Goal: Register for event/course

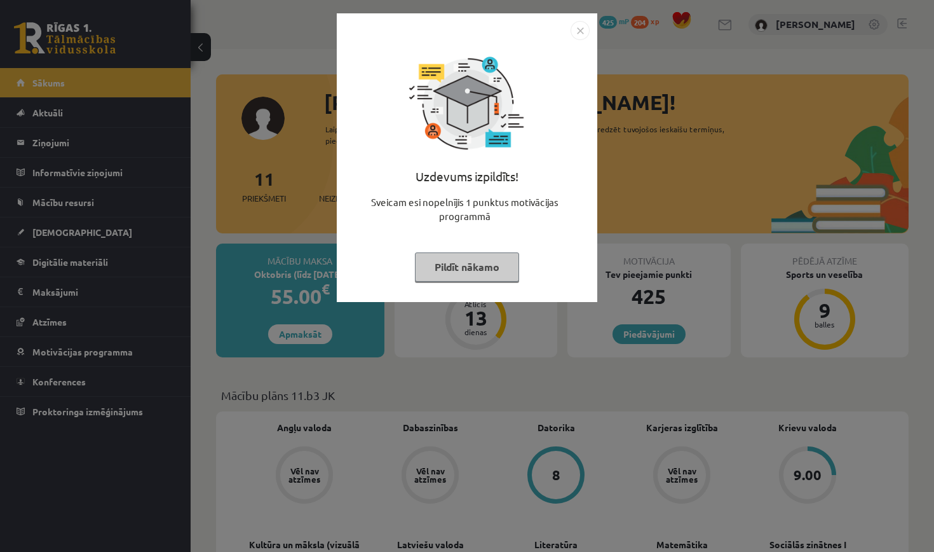
click at [482, 271] on button "Pildīt nākamo" at bounding box center [467, 266] width 104 height 29
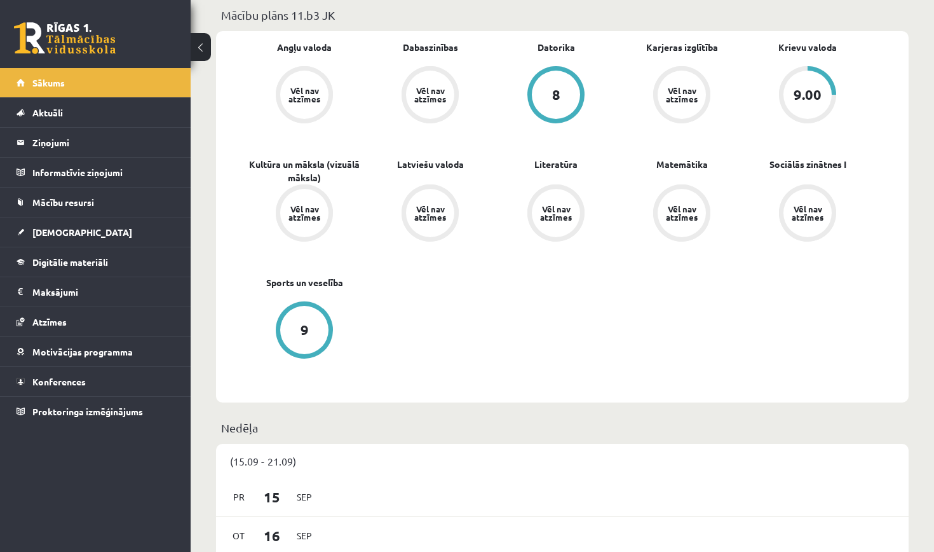
scroll to position [351, 0]
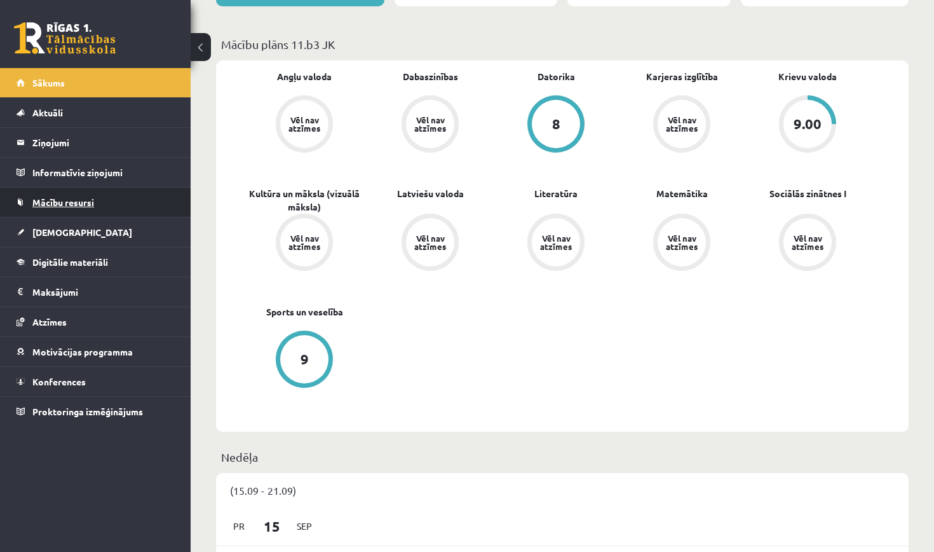
click at [111, 212] on link "Mācību resursi" at bounding box center [96, 201] width 158 height 29
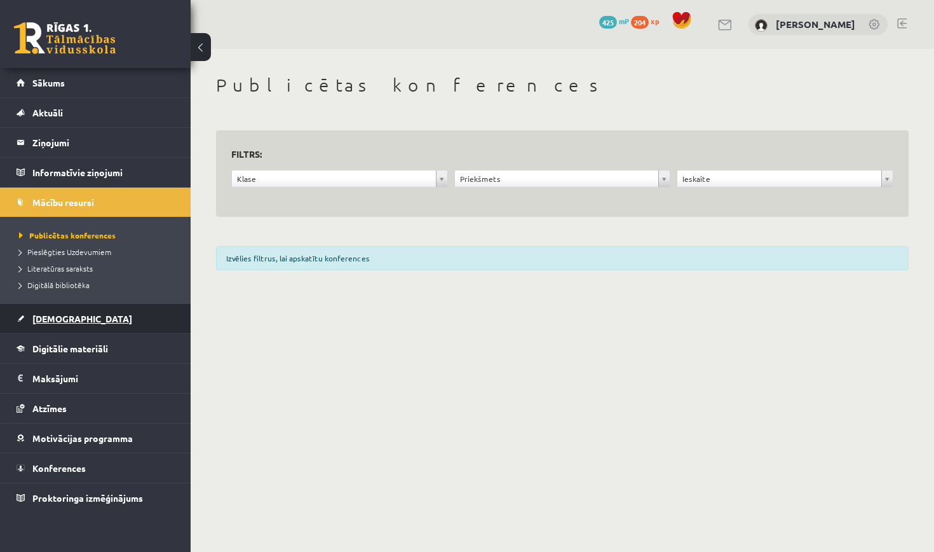
click at [130, 313] on link "[DEMOGRAPHIC_DATA]" at bounding box center [96, 318] width 158 height 29
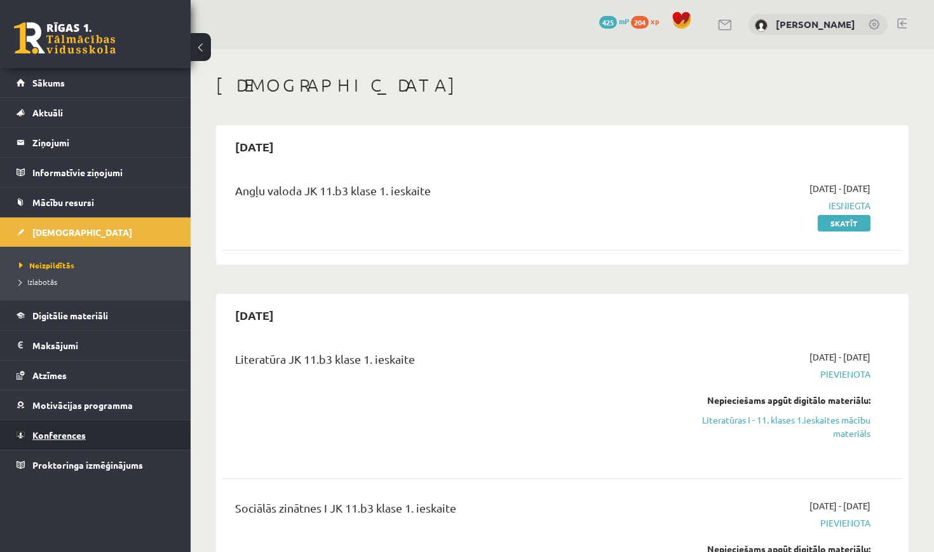
click at [136, 435] on link "Konferences" at bounding box center [96, 434] width 158 height 29
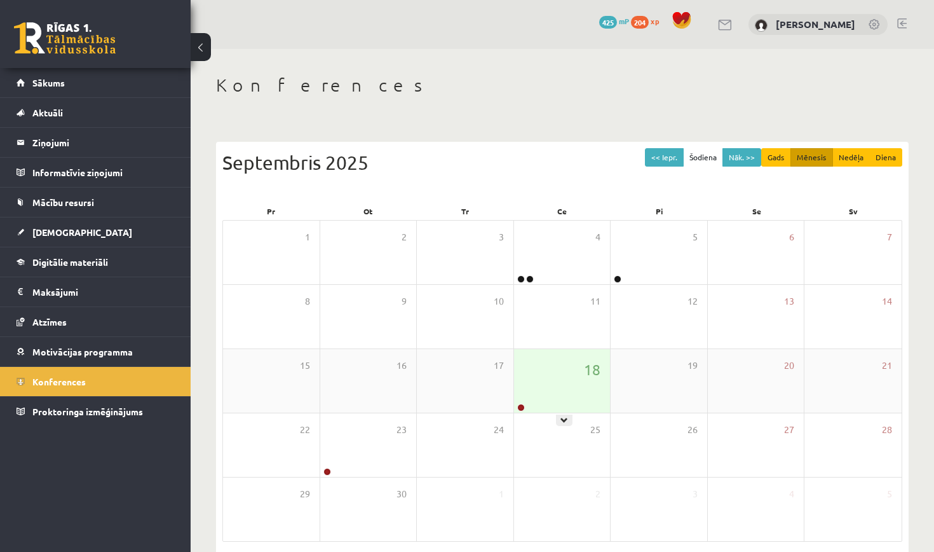
click at [522, 370] on div "18" at bounding box center [562, 381] width 97 height 64
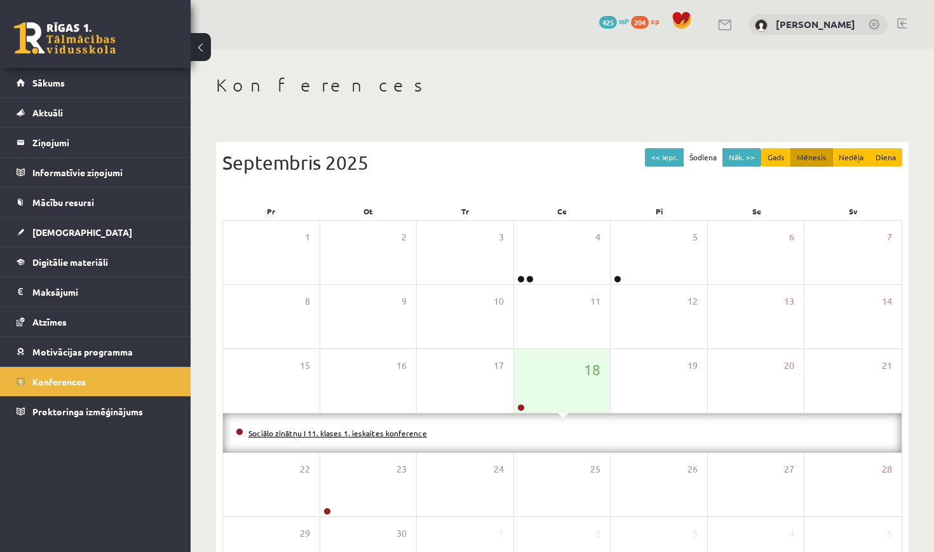
click at [387, 434] on link "Sociālo zinātņu I 11. klases 1. ieskaites konference" at bounding box center [337, 433] width 179 height 10
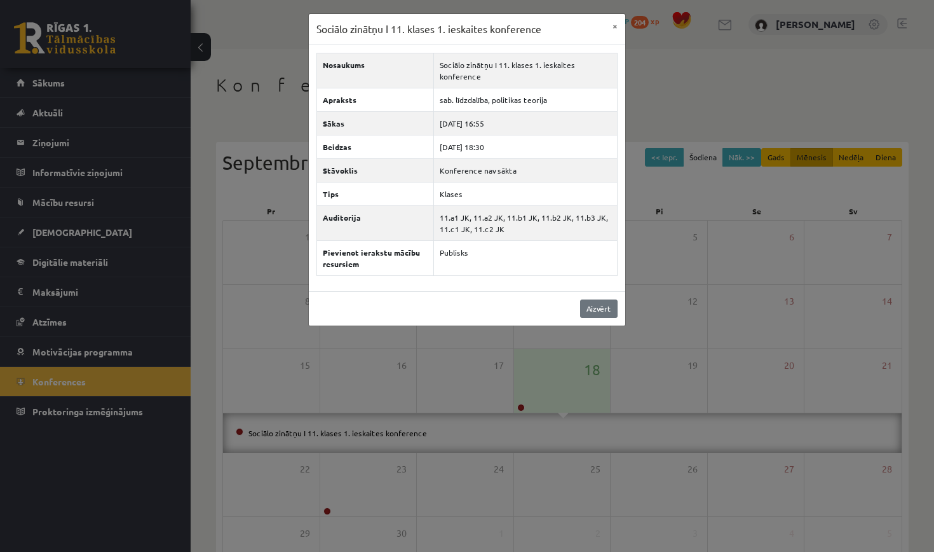
click at [599, 301] on link "Aizvērt" at bounding box center [598, 308] width 37 height 18
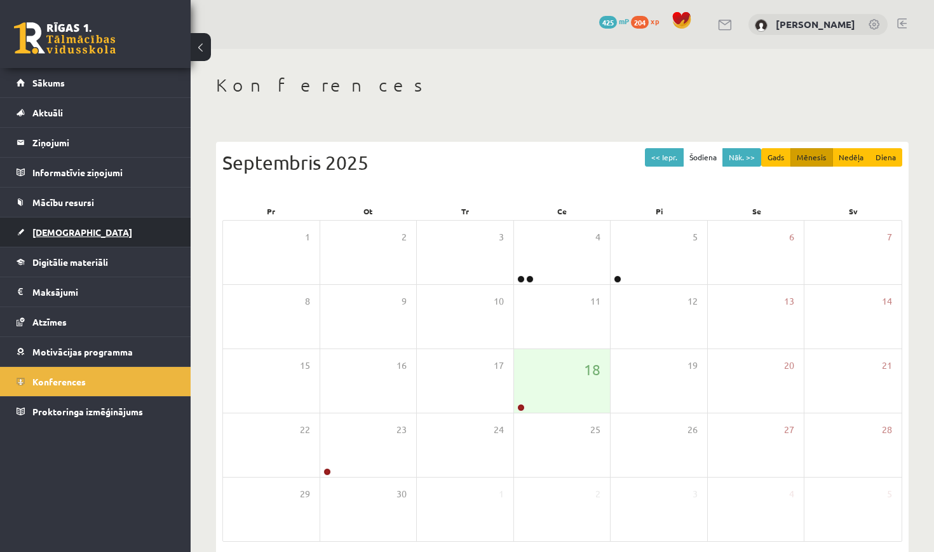
click at [97, 241] on link "[DEMOGRAPHIC_DATA]" at bounding box center [96, 231] width 158 height 29
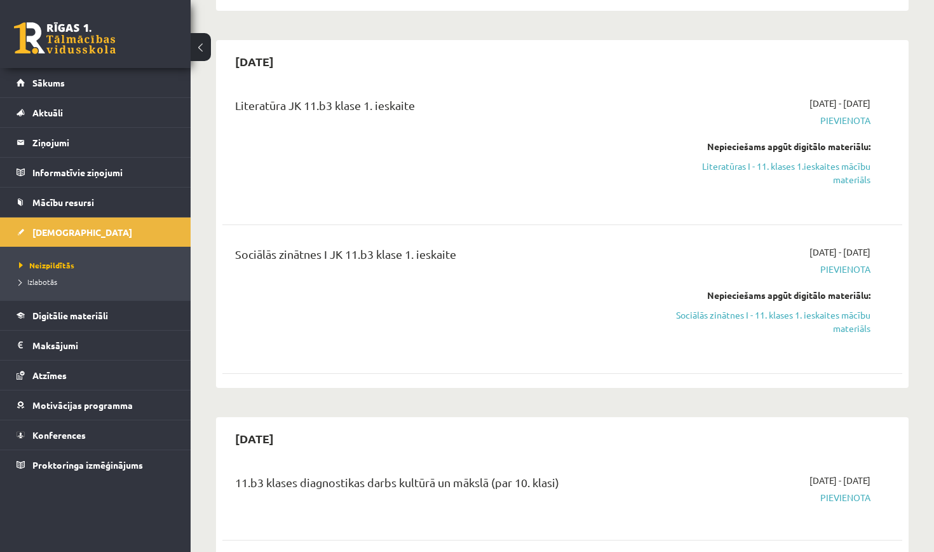
scroll to position [251, 0]
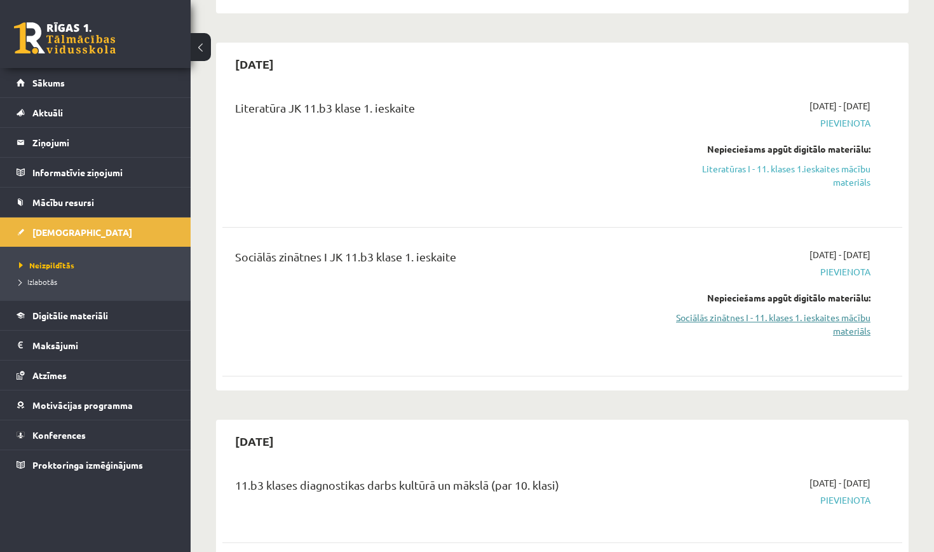
click at [743, 317] on link "Sociālās zinātnes I - 11. klases 1. ieskaites mācību materiāls" at bounding box center [771, 324] width 199 height 27
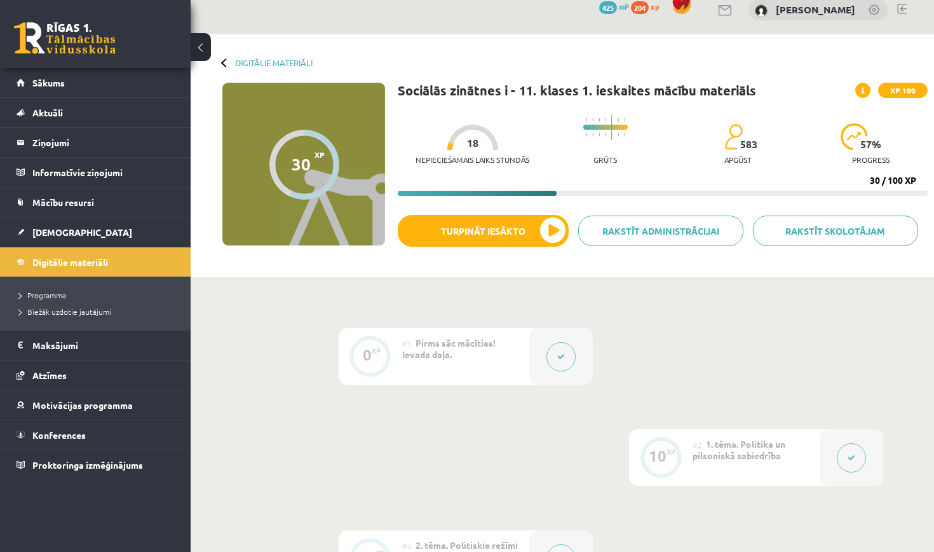
scroll to position [20, 0]
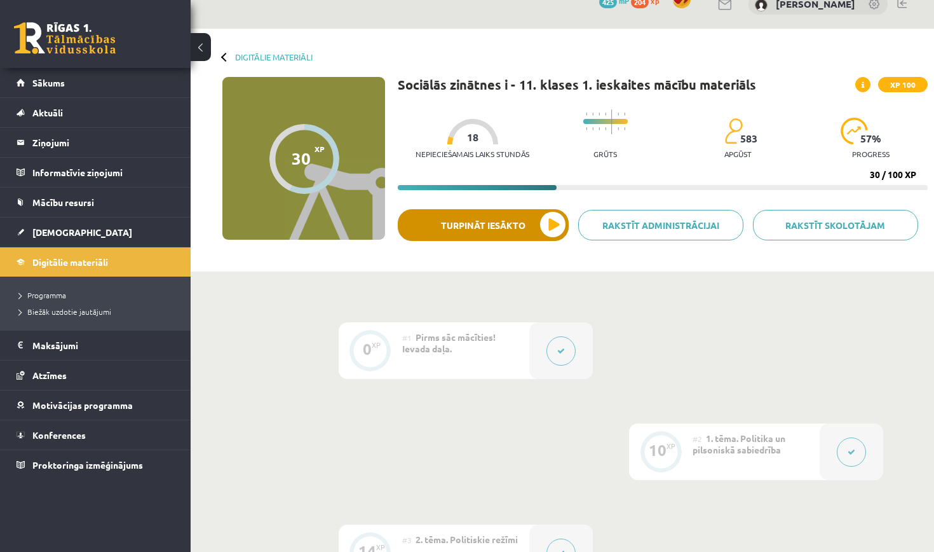
click at [542, 237] on button "Turpināt iesākto" at bounding box center [483, 225] width 171 height 32
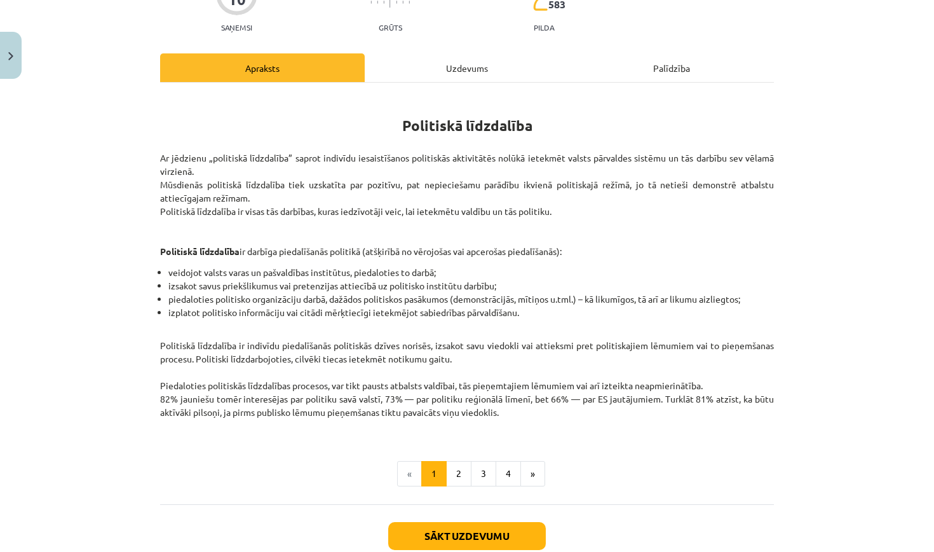
scroll to position [140, 0]
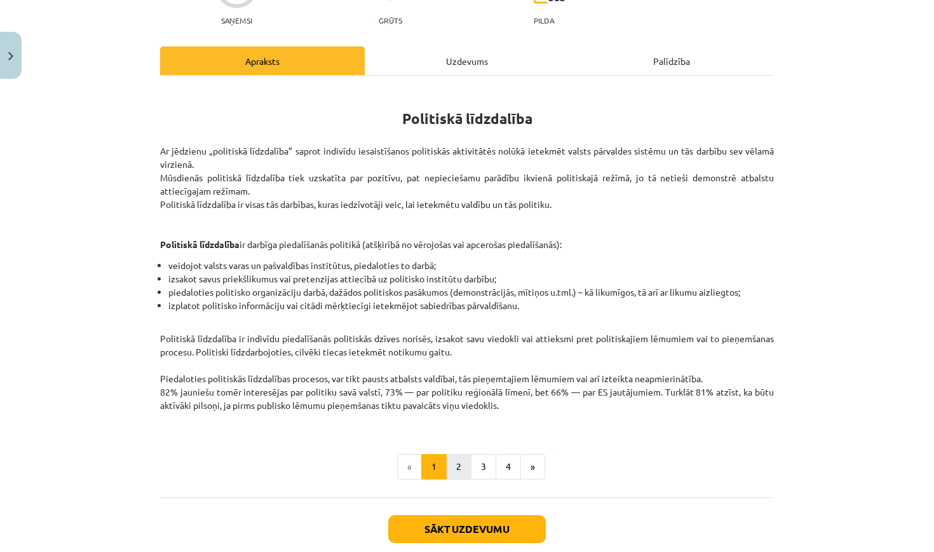
click at [457, 469] on button "2" at bounding box center [458, 466] width 25 height 25
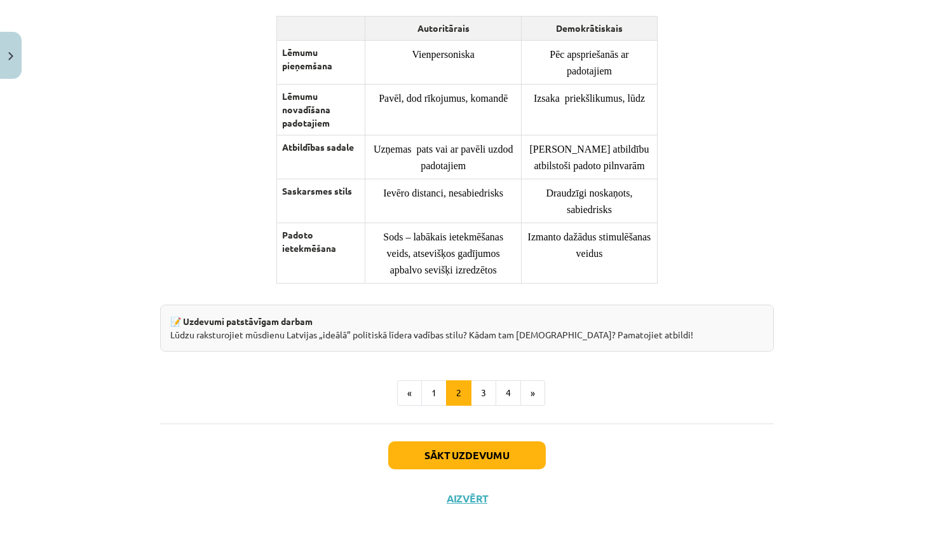
scroll to position [966, 0]
click at [515, 456] on button "Sākt uzdevumu" at bounding box center [467, 455] width 158 height 28
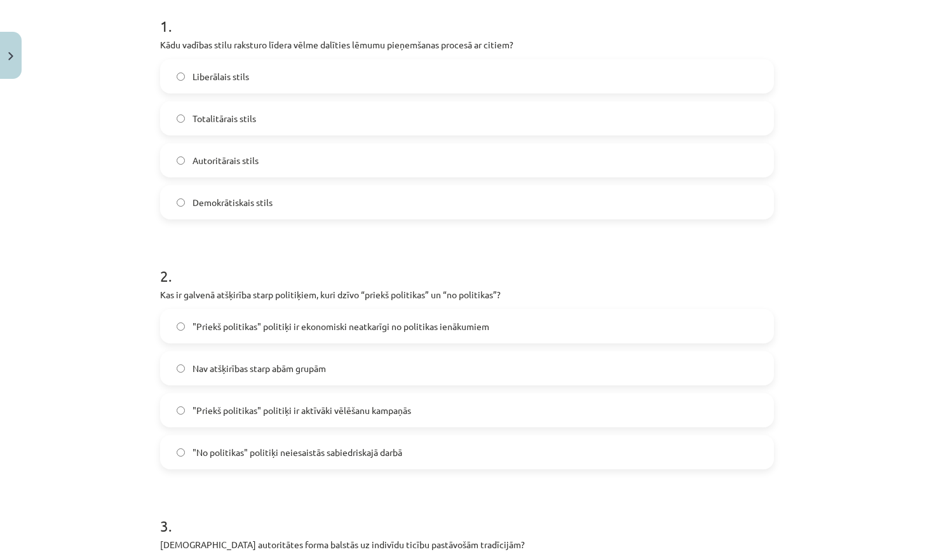
scroll to position [255, 0]
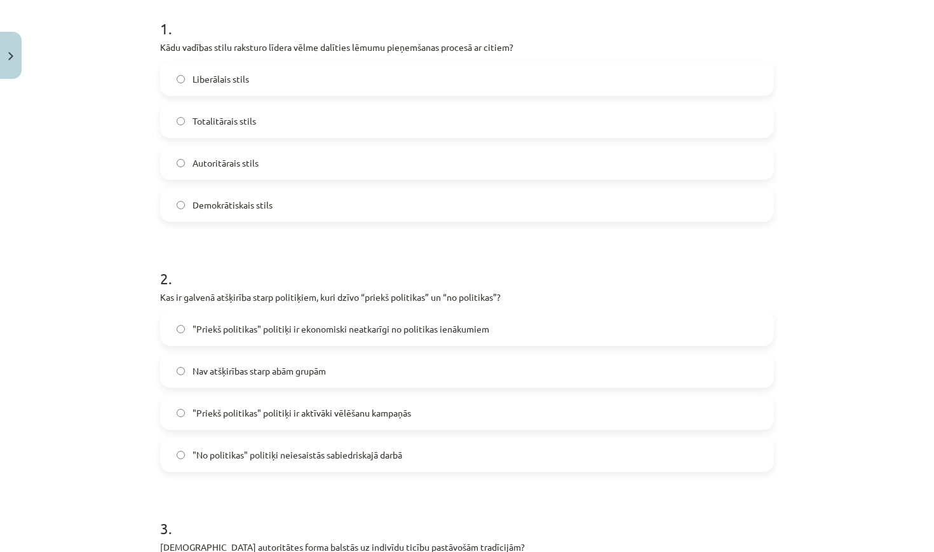
click at [309, 209] on label "Demokrātiskais stils" at bounding box center [466, 205] width 611 height 32
click at [305, 332] on span ""Priekš politikas" politiķi ir ekonomiski neatkarīgi no politikas ienākumiem" at bounding box center [341, 328] width 297 height 13
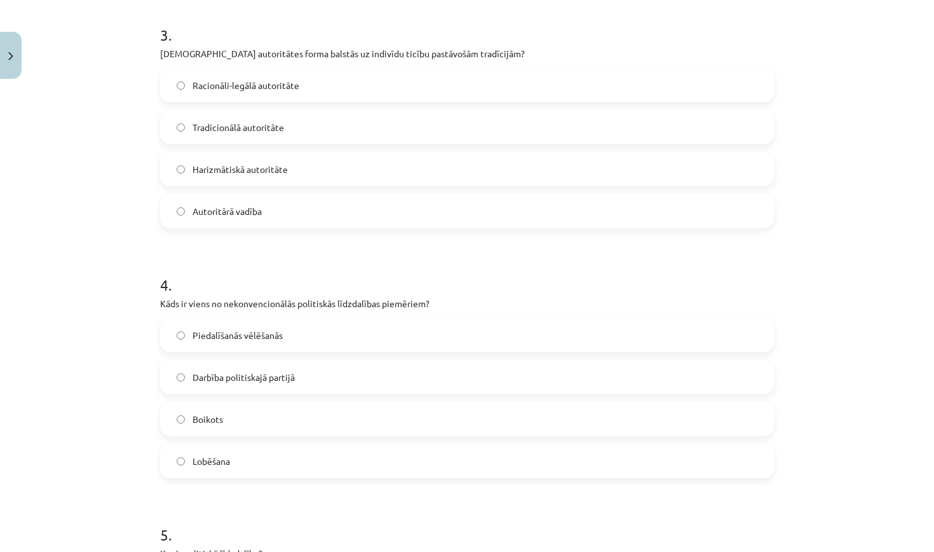
scroll to position [766, 0]
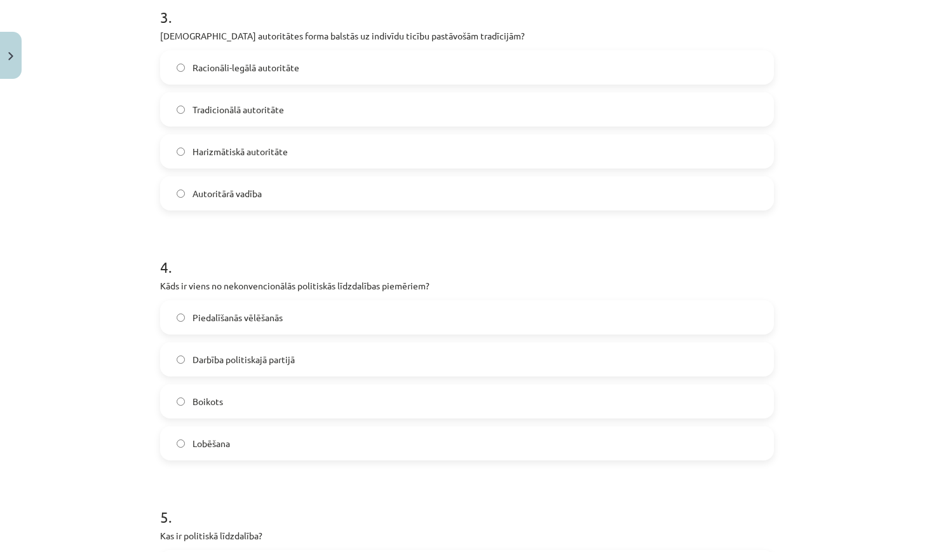
click at [241, 118] on label "Tradicionālā autoritāte" at bounding box center [466, 109] width 611 height 32
click at [248, 410] on label "Boikots" at bounding box center [466, 401] width 611 height 32
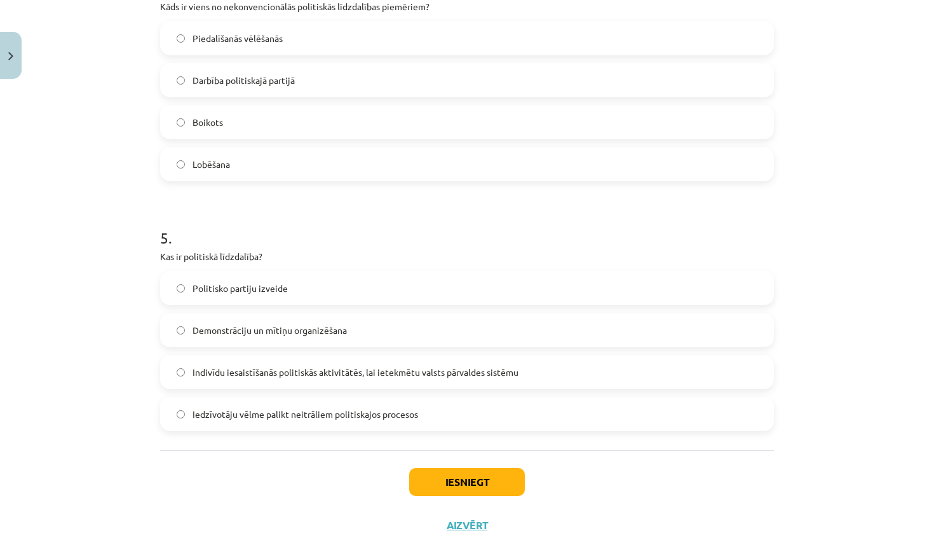
scroll to position [1043, 0]
click at [220, 378] on span "Indivīdu iesaistīšanās politiskās aktivitātēs, lai ietekmētu valsts pārvaldes s…" at bounding box center [356, 373] width 326 height 13
click at [469, 485] on button "Iesniegt" at bounding box center [467, 484] width 116 height 28
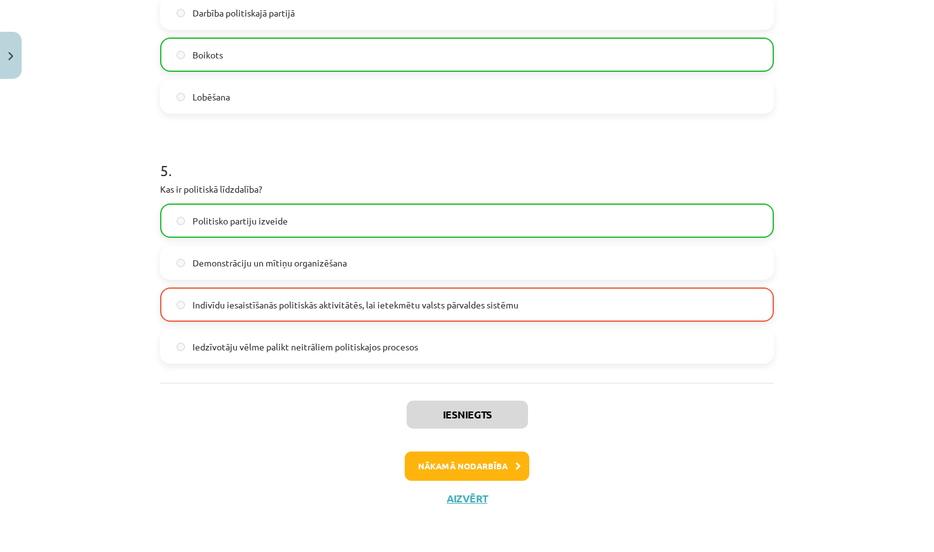
scroll to position [1114, 0]
click at [473, 470] on button "Nākamā nodarbība" at bounding box center [467, 465] width 125 height 29
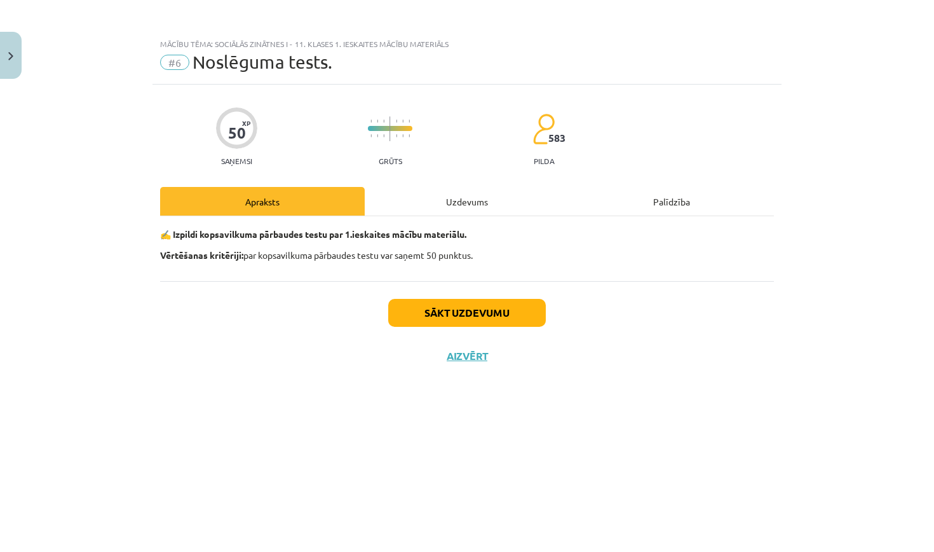
scroll to position [0, 0]
click at [465, 355] on button "Aizvērt" at bounding box center [467, 355] width 48 height 13
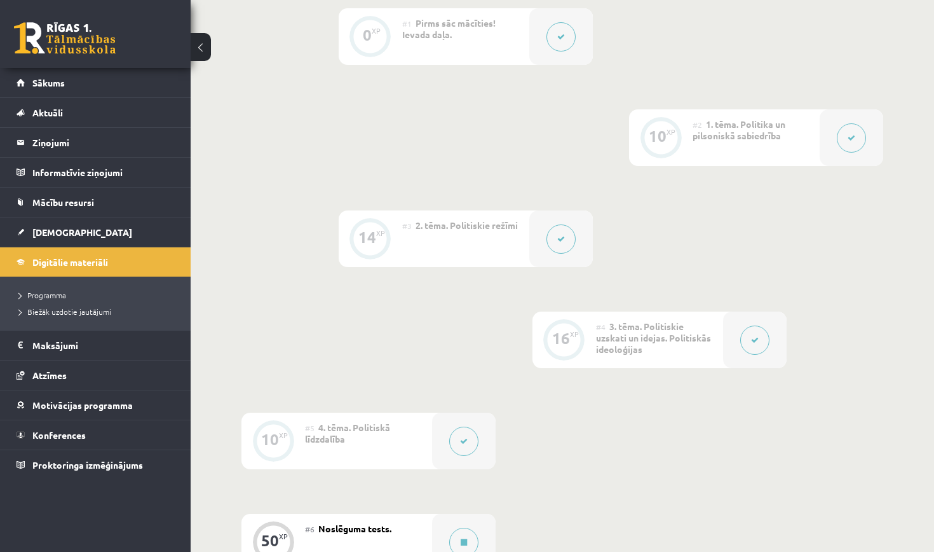
scroll to position [591, 0]
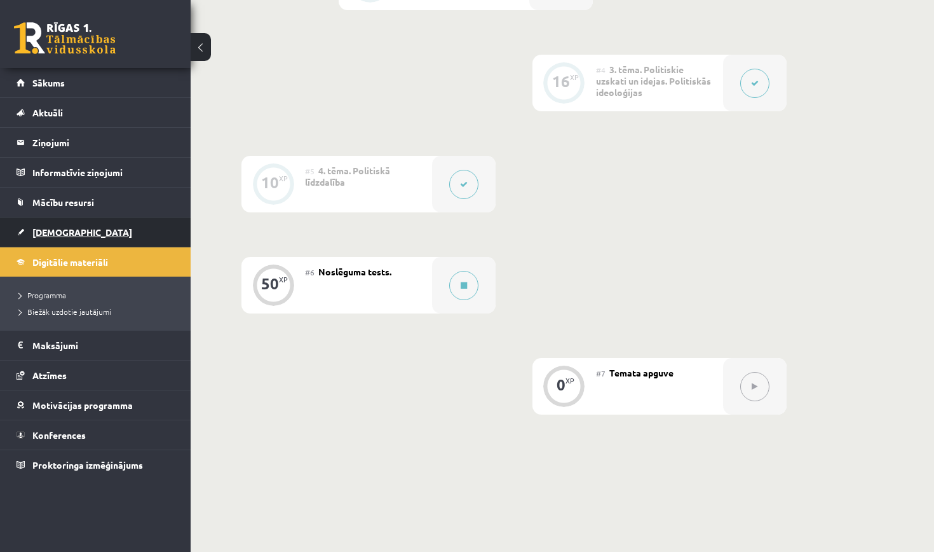
click at [76, 236] on link "[DEMOGRAPHIC_DATA]" at bounding box center [96, 231] width 158 height 29
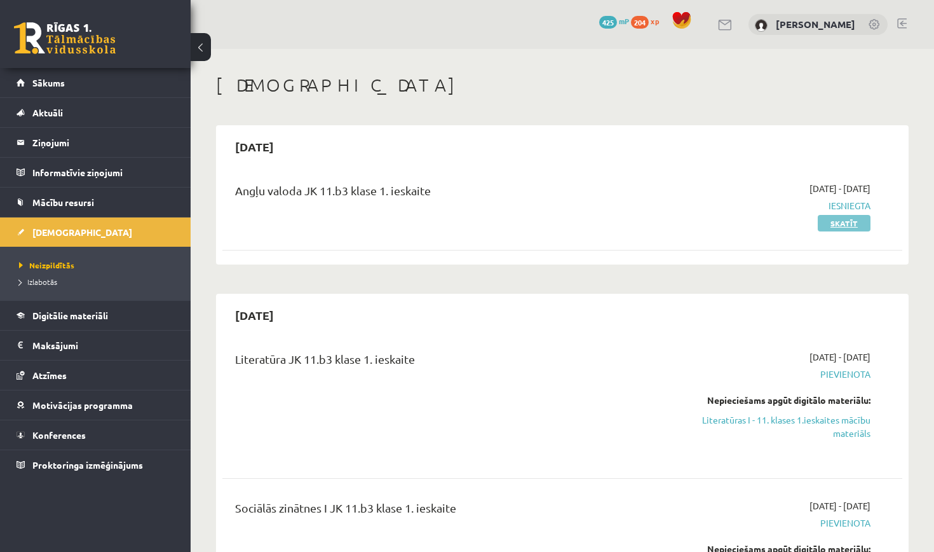
click at [834, 224] on link "Skatīt" at bounding box center [844, 223] width 53 height 17
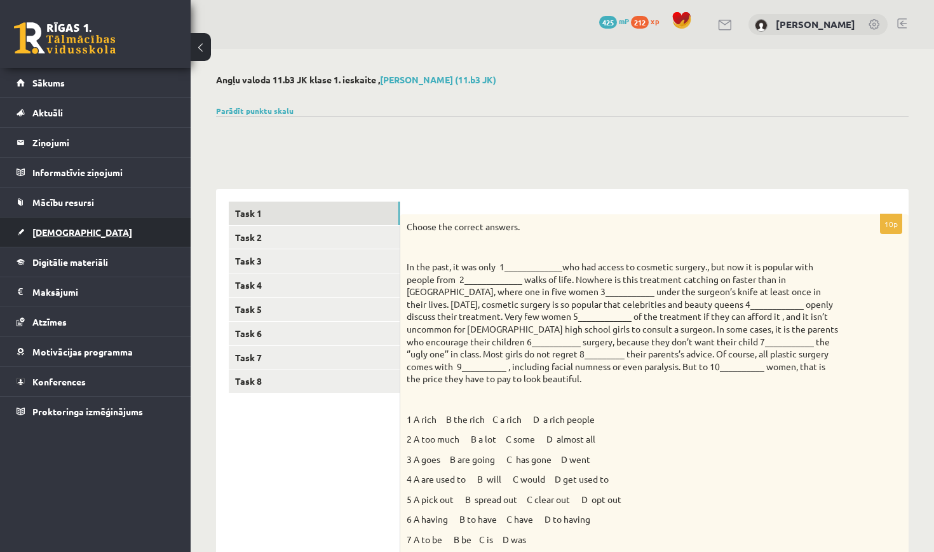
click at [88, 238] on link "[DEMOGRAPHIC_DATA]" at bounding box center [96, 231] width 158 height 29
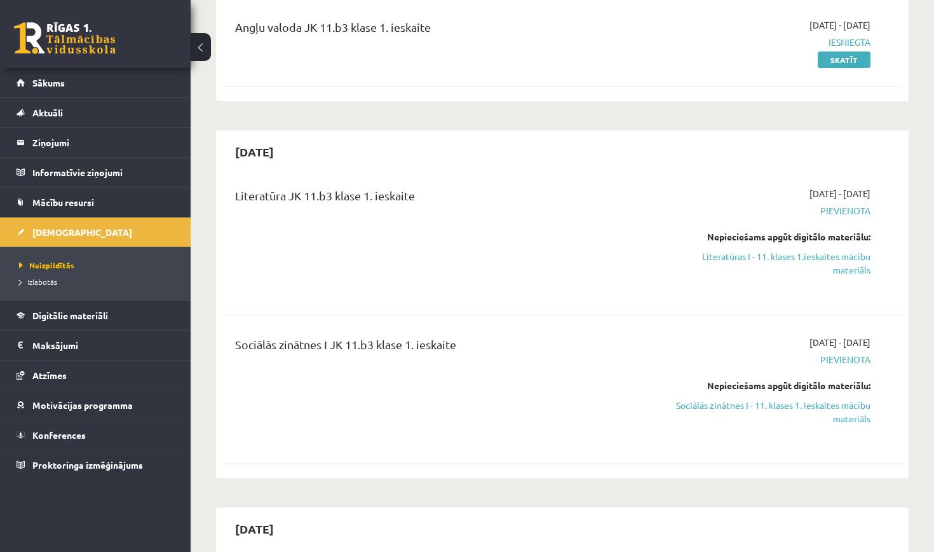
scroll to position [156, 0]
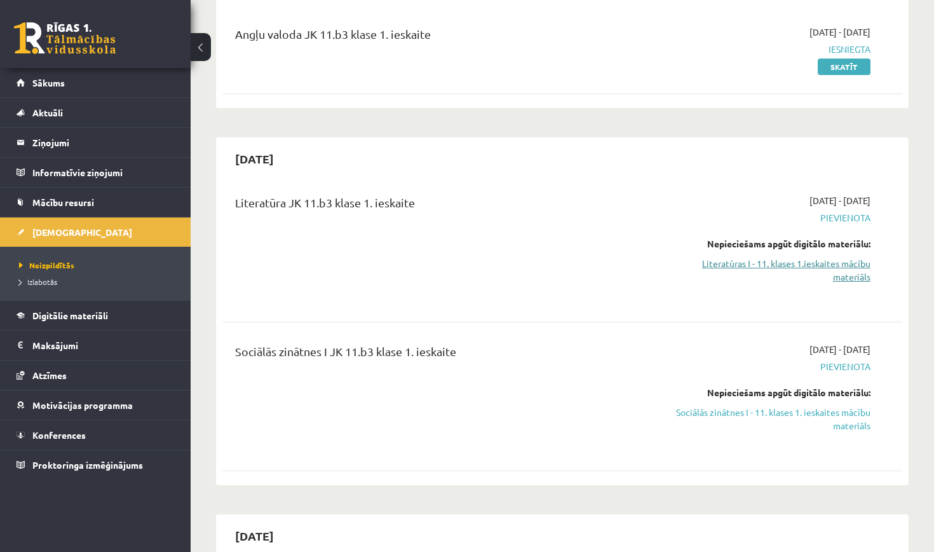
click at [738, 265] on link "Literatūras I - 11. klases 1.ieskaites mācību materiāls" at bounding box center [771, 270] width 199 height 27
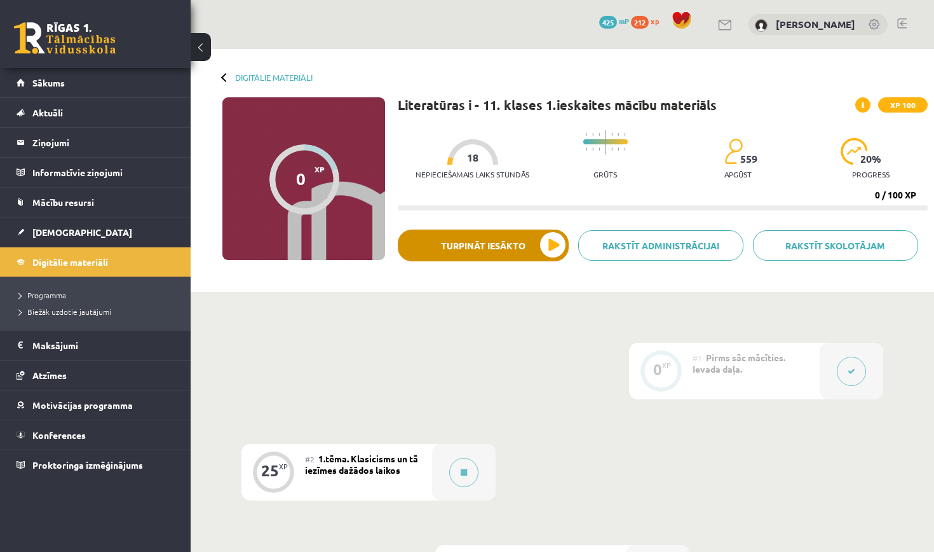
click at [520, 243] on button "Turpināt iesākto" at bounding box center [483, 245] width 171 height 32
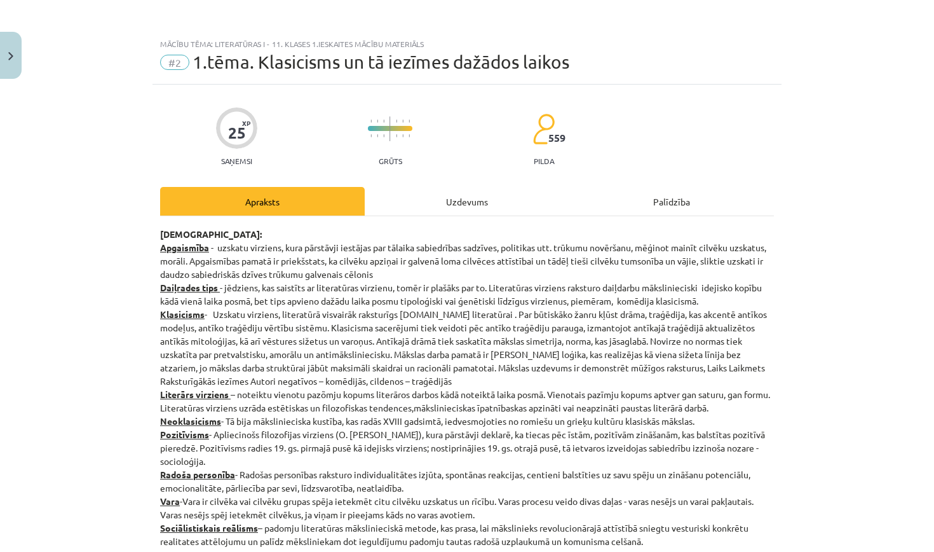
click at [11, 59] on img "Close" at bounding box center [10, 56] width 5 height 8
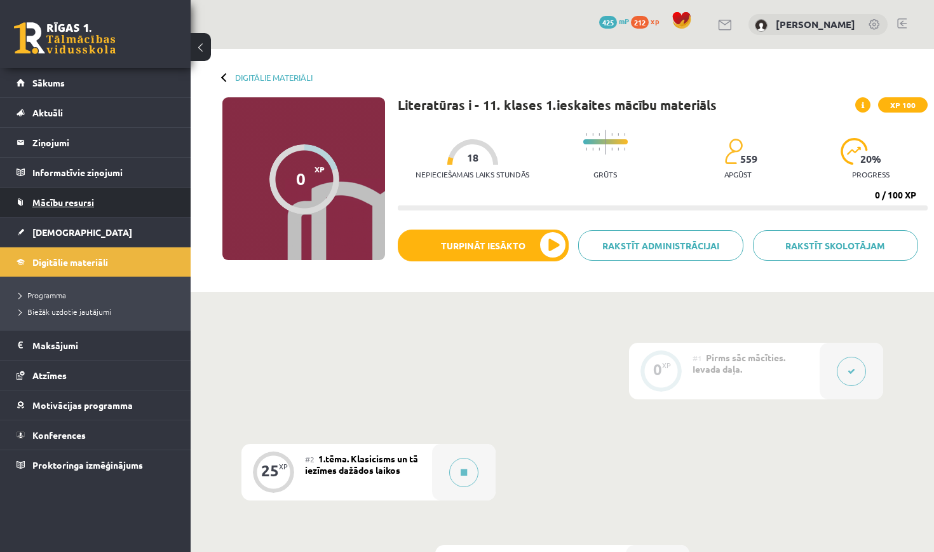
click at [97, 200] on link "Mācību resursi" at bounding box center [96, 201] width 158 height 29
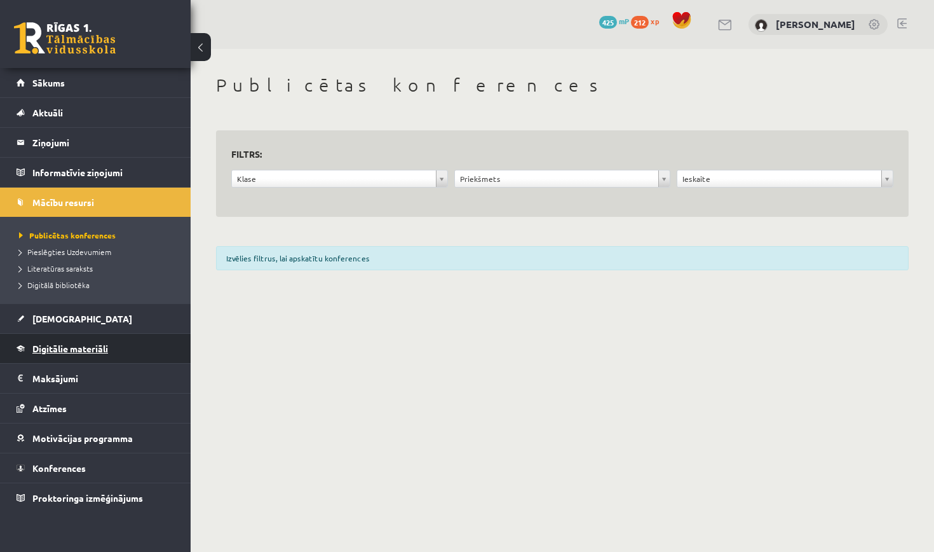
click at [104, 343] on span "Digitālie materiāli" at bounding box center [70, 347] width 76 height 11
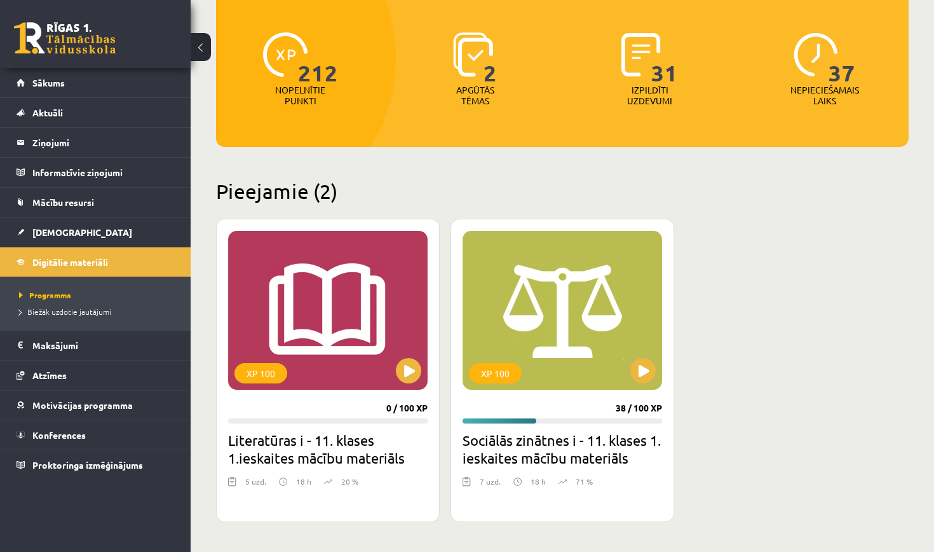
scroll to position [142, 0]
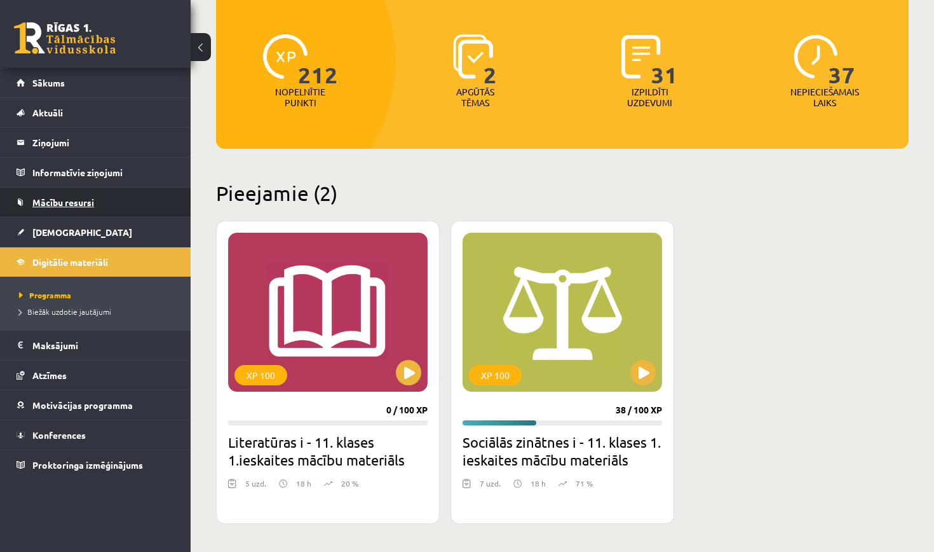
click at [97, 204] on link "Mācību resursi" at bounding box center [96, 201] width 158 height 29
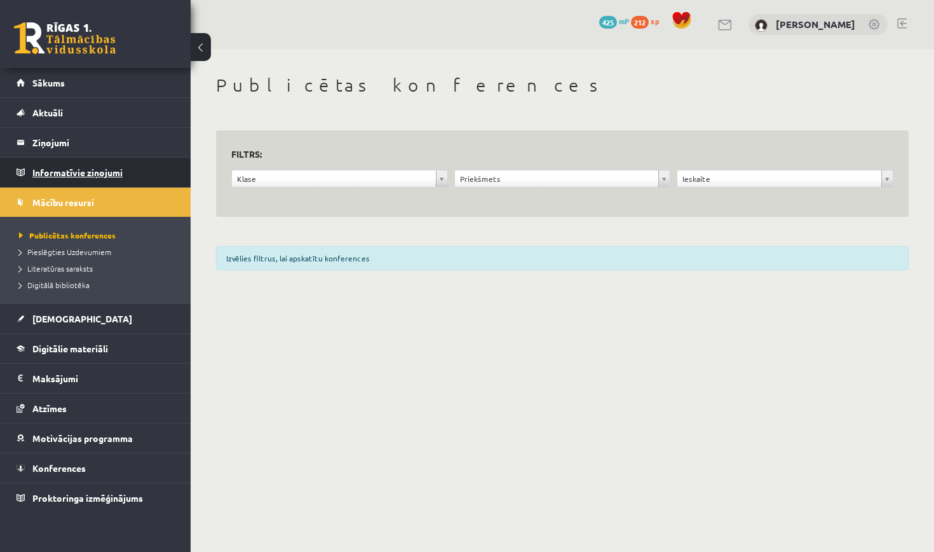
click at [106, 165] on legend "Informatīvie ziņojumi 0" at bounding box center [103, 172] width 142 height 29
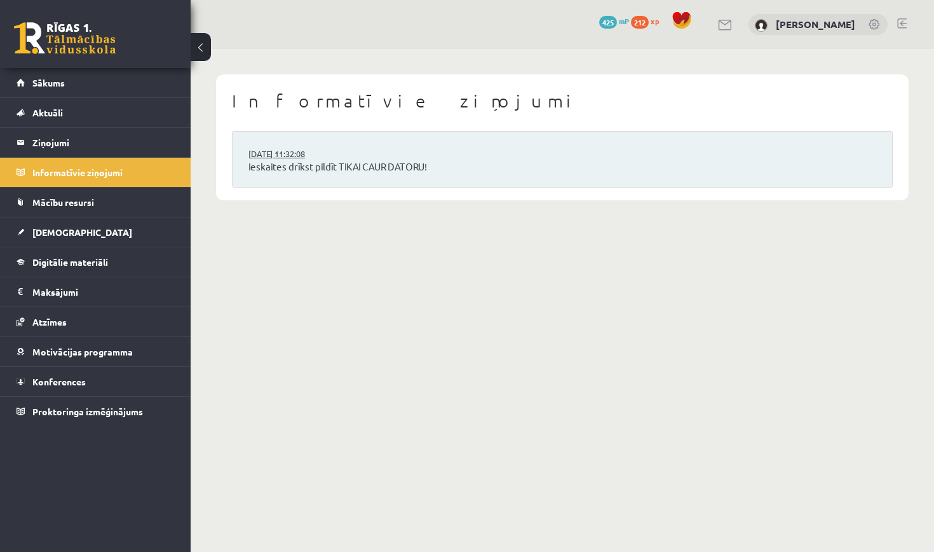
click at [290, 154] on link "[DATE] 11:32:08" at bounding box center [295, 153] width 95 height 13
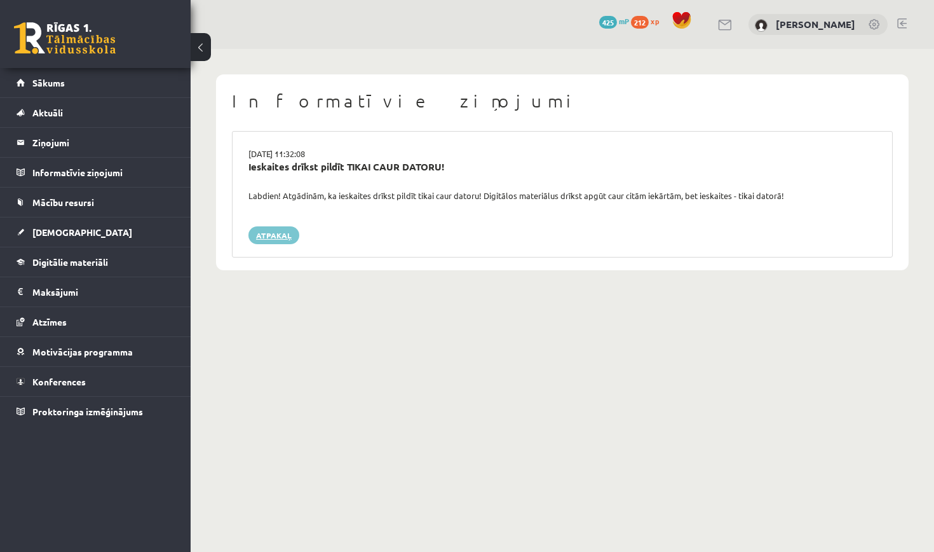
click at [266, 233] on link "Atpakaļ" at bounding box center [273, 235] width 51 height 18
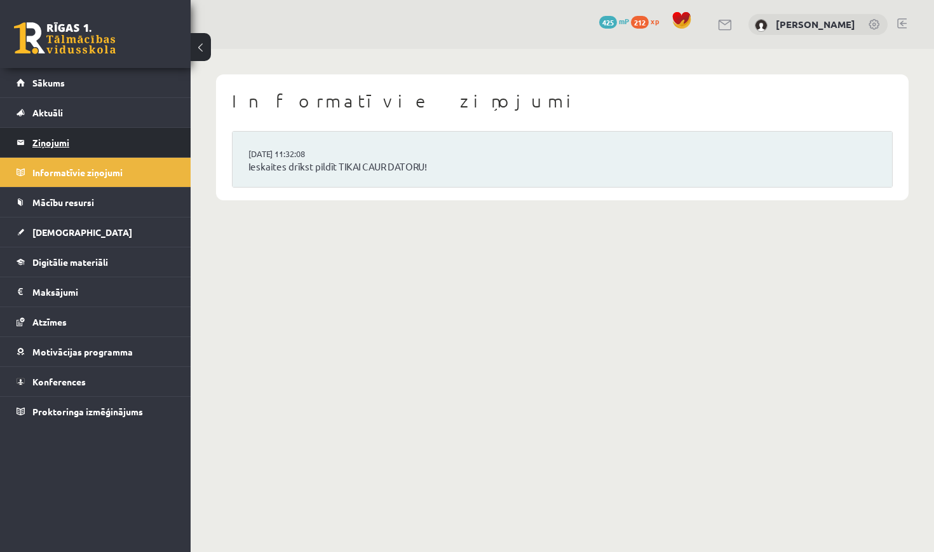
click at [100, 139] on legend "Ziņojumi 0" at bounding box center [103, 142] width 142 height 29
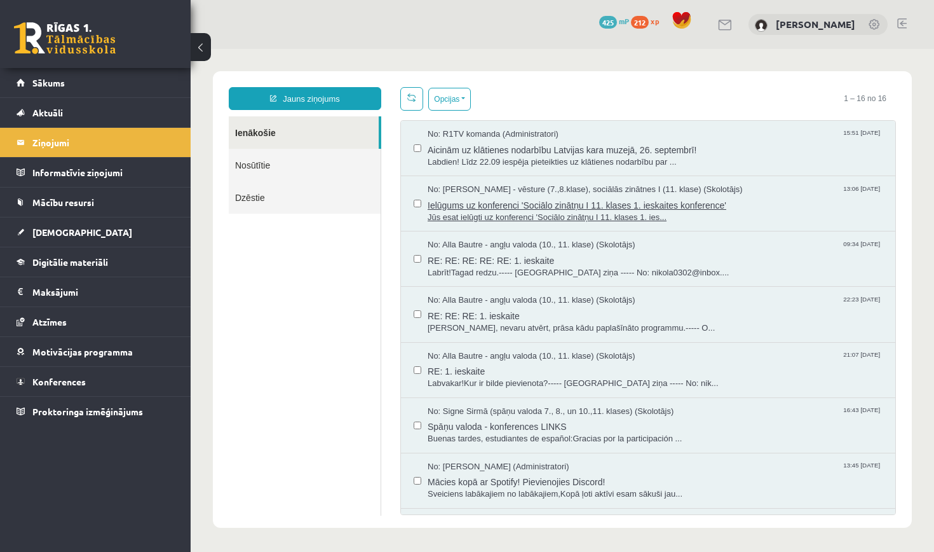
click at [496, 201] on span "Ielūgums uz konferenci 'Sociālo zinātņu I 11. klases 1. ieskaites konference'" at bounding box center [655, 204] width 455 height 16
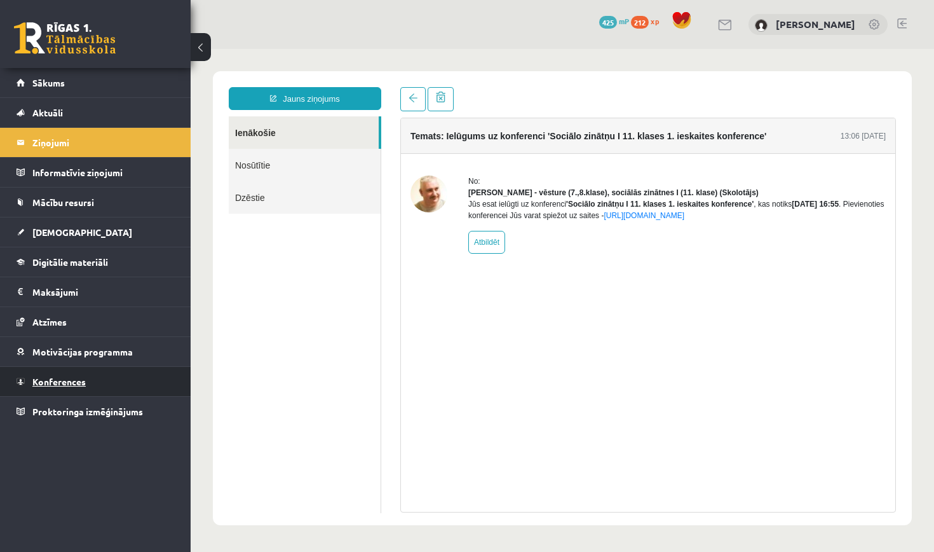
click at [101, 390] on link "Konferences" at bounding box center [96, 381] width 158 height 29
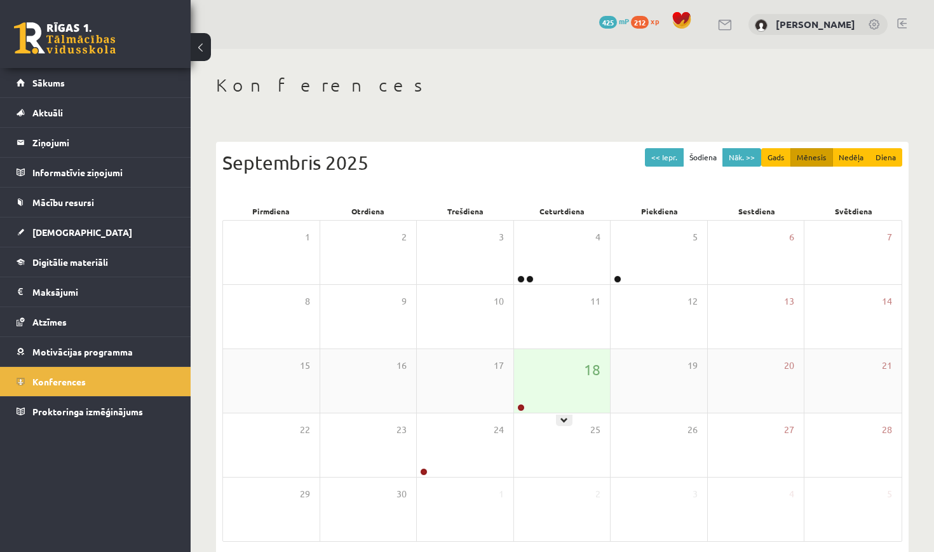
click at [565, 363] on div "18" at bounding box center [562, 381] width 97 height 64
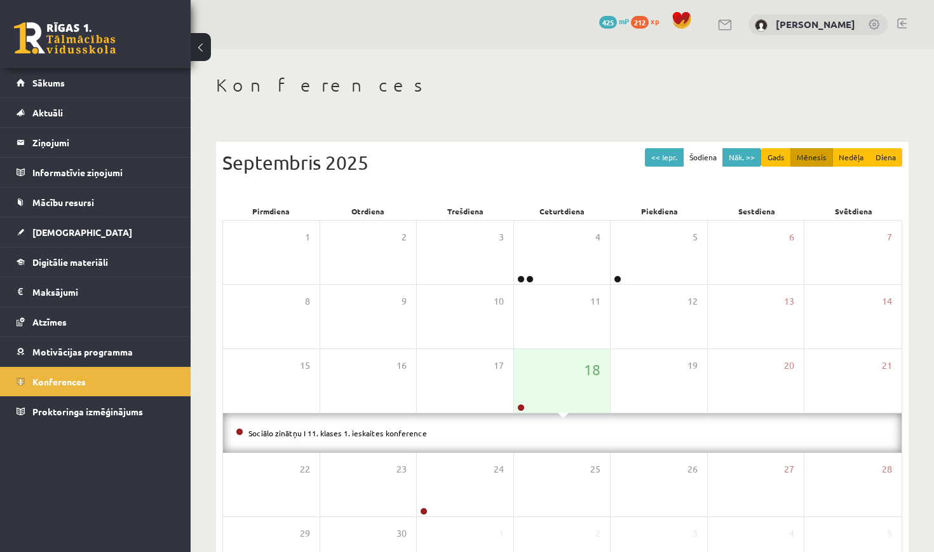
click at [398, 419] on div "Sociālo zinātņu I 11. klases 1. ieskaites konference" at bounding box center [562, 432] width 679 height 39
click at [391, 431] on link "Sociālo zinātņu I 11. klases 1. ieskaites konference" at bounding box center [337, 433] width 179 height 10
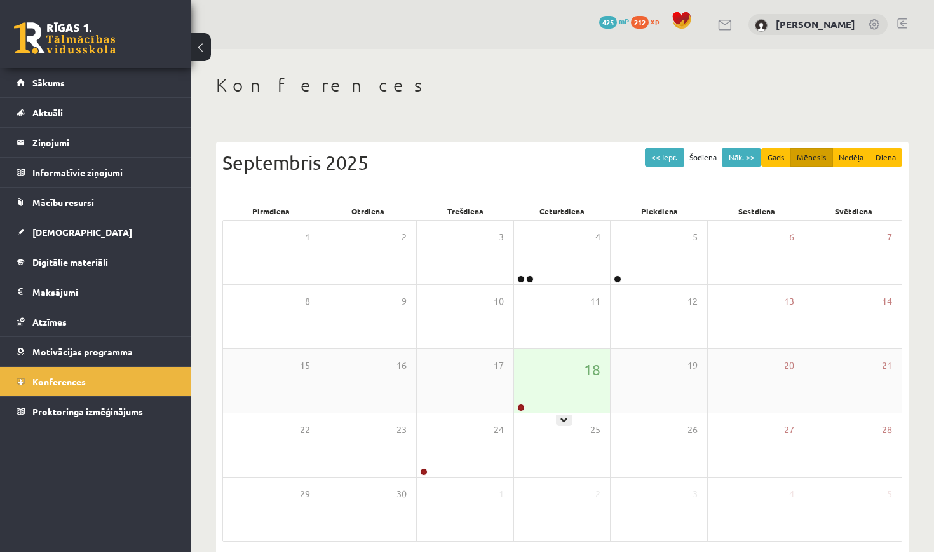
click at [572, 374] on div "18" at bounding box center [562, 381] width 97 height 64
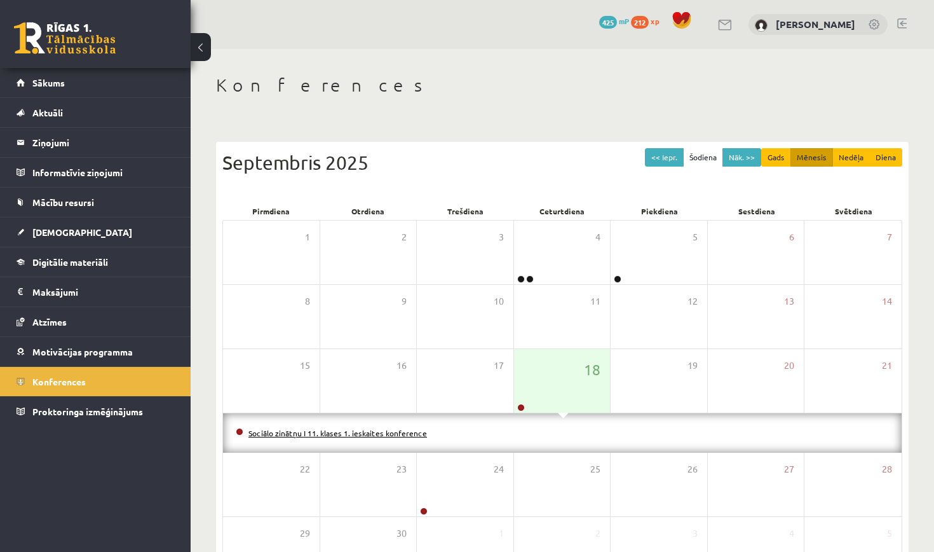
click at [402, 435] on link "Sociālo zinātņu I 11. klases 1. ieskaites konference" at bounding box center [337, 433] width 179 height 10
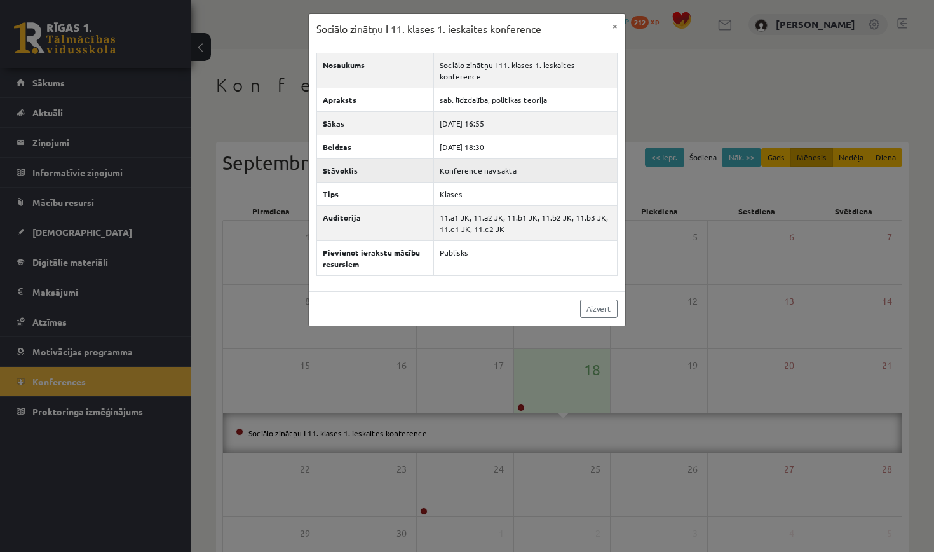
click at [454, 158] on td "Konference nav sākta" at bounding box center [525, 170] width 184 height 24
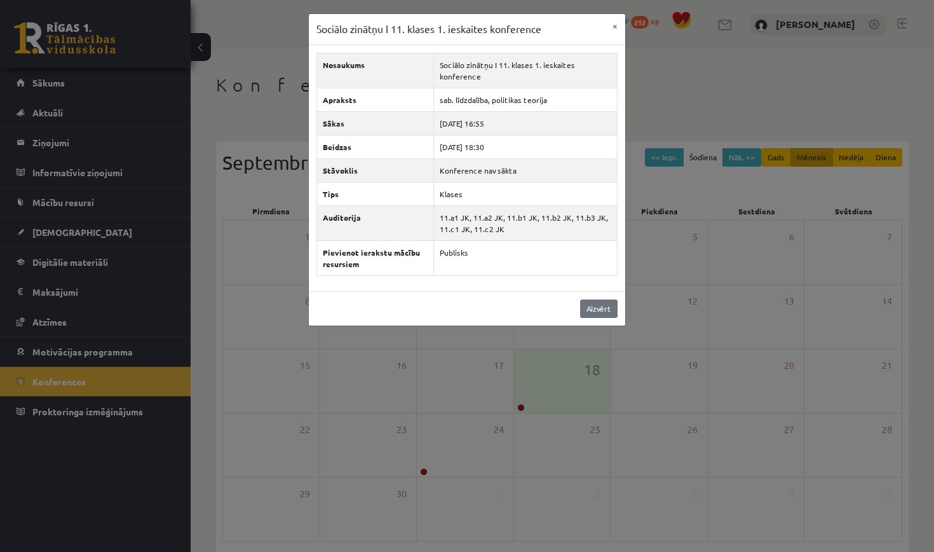
click at [601, 299] on link "Aizvērt" at bounding box center [598, 308] width 37 height 18
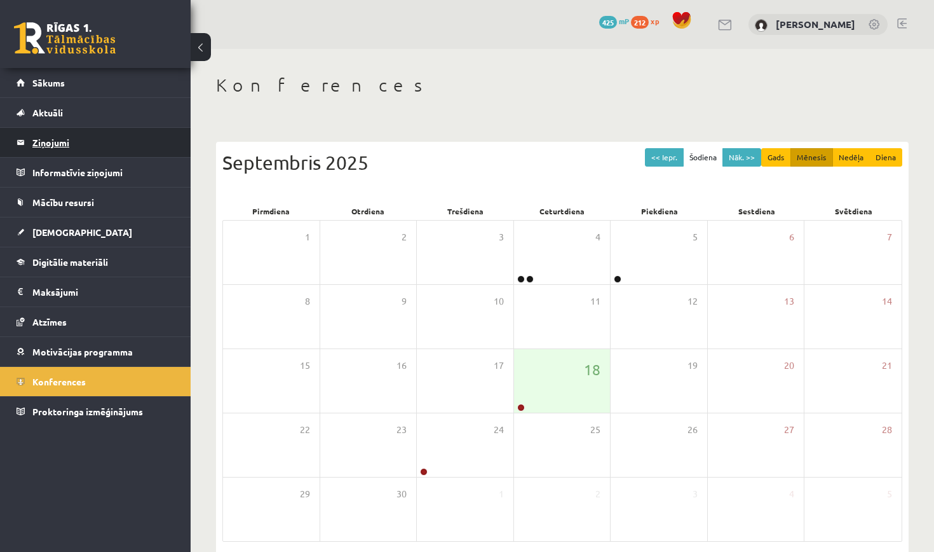
click at [91, 147] on legend "Ziņojumi 0" at bounding box center [103, 142] width 142 height 29
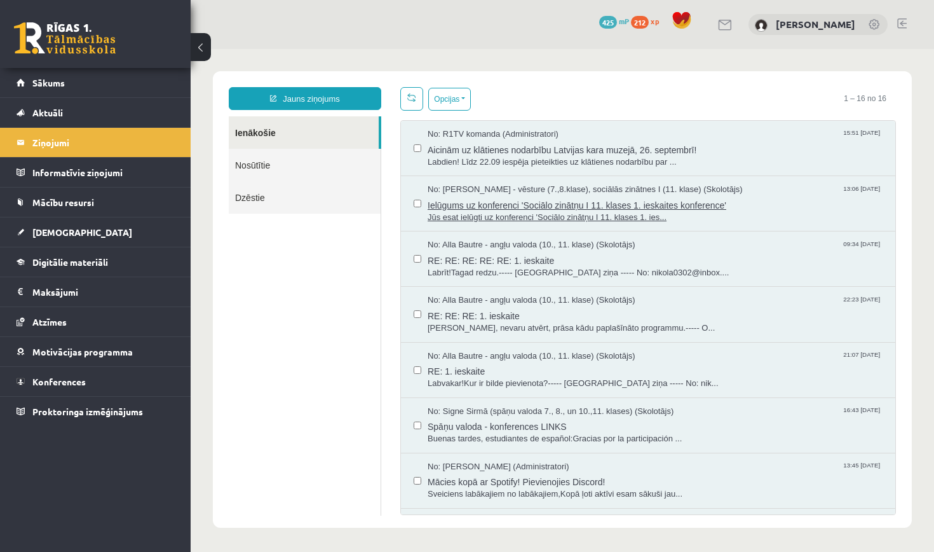
click at [516, 217] on span "Jūs esat ielūgti uz konferenci 'Sociālo zinātņu I 11. klases 1. ies..." at bounding box center [655, 218] width 455 height 12
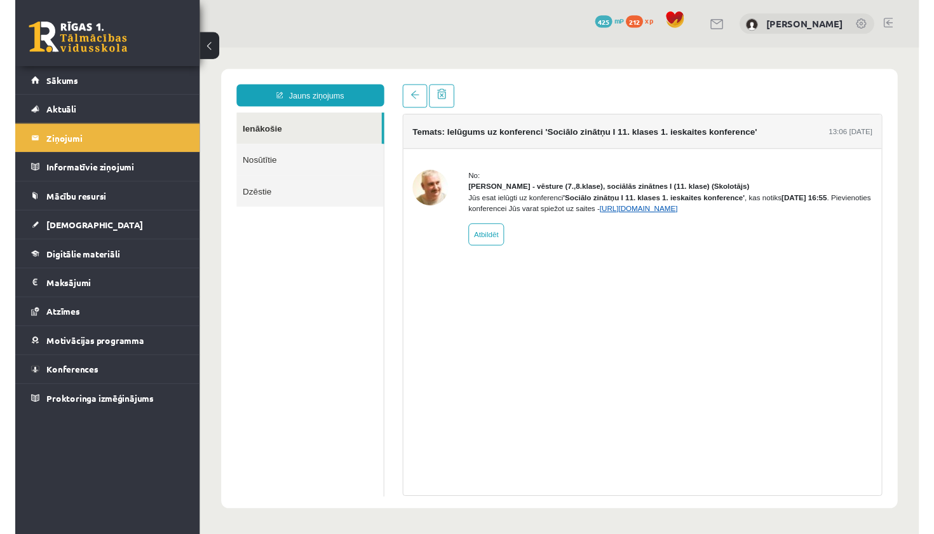
click at [693, 218] on link "https://eskola.r1tv.lv/conferences/4699/join" at bounding box center [653, 213] width 81 height 9
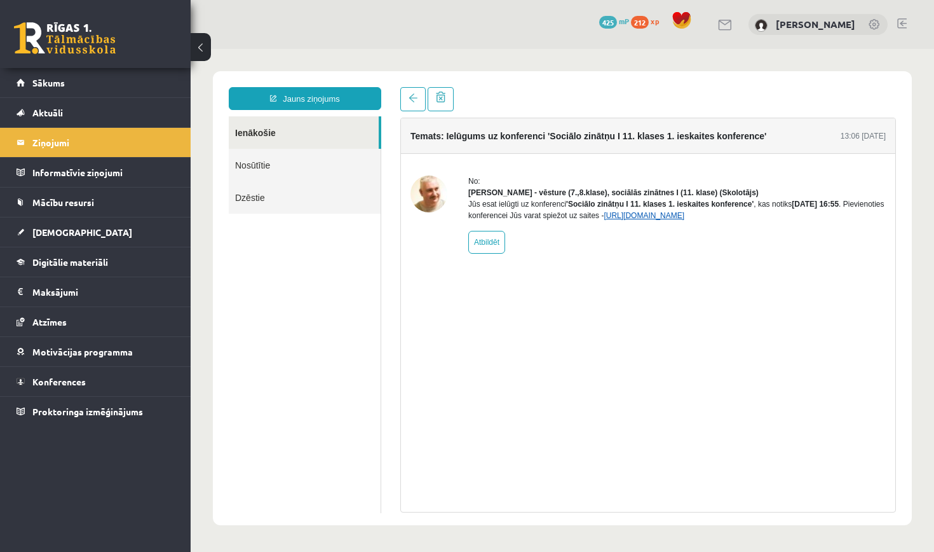
click at [684, 220] on link "[URL][DOMAIN_NAME]" at bounding box center [644, 215] width 81 height 9
click at [69, 379] on span "Konferences" at bounding box center [58, 381] width 53 height 11
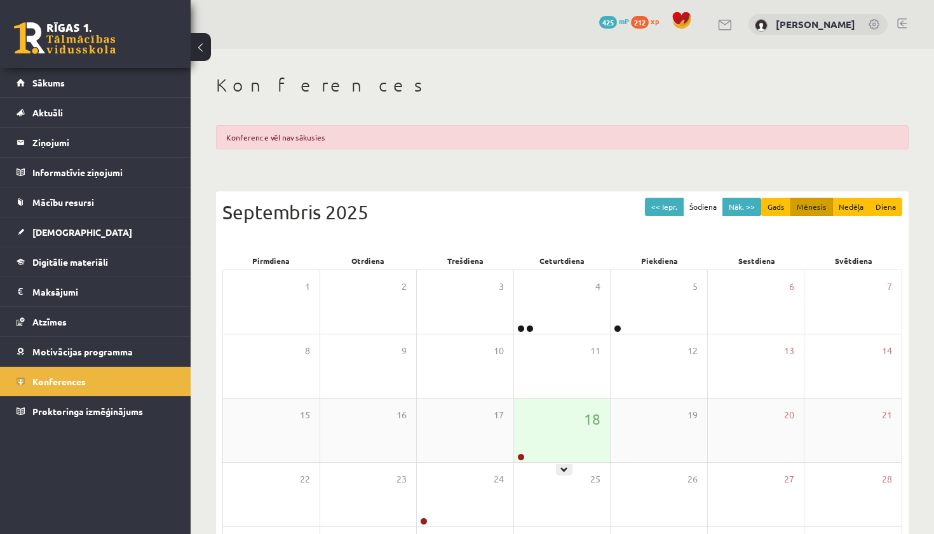
click at [529, 446] on div "18" at bounding box center [562, 430] width 97 height 64
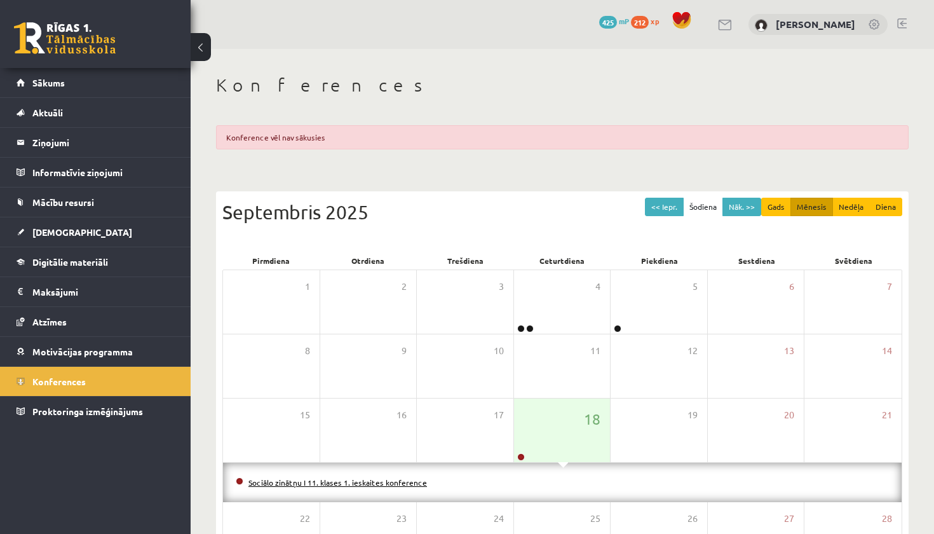
click at [339, 480] on link "Sociālo zinātņu I 11. klases 1. ieskaites konference" at bounding box center [337, 482] width 179 height 10
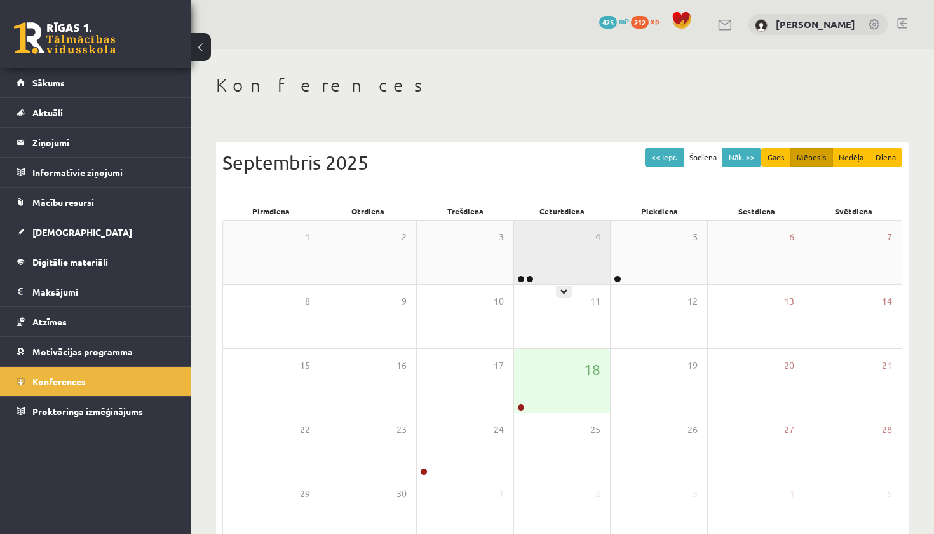
click at [568, 235] on div "4" at bounding box center [562, 252] width 97 height 64
click at [535, 383] on div "18" at bounding box center [562, 381] width 97 height 64
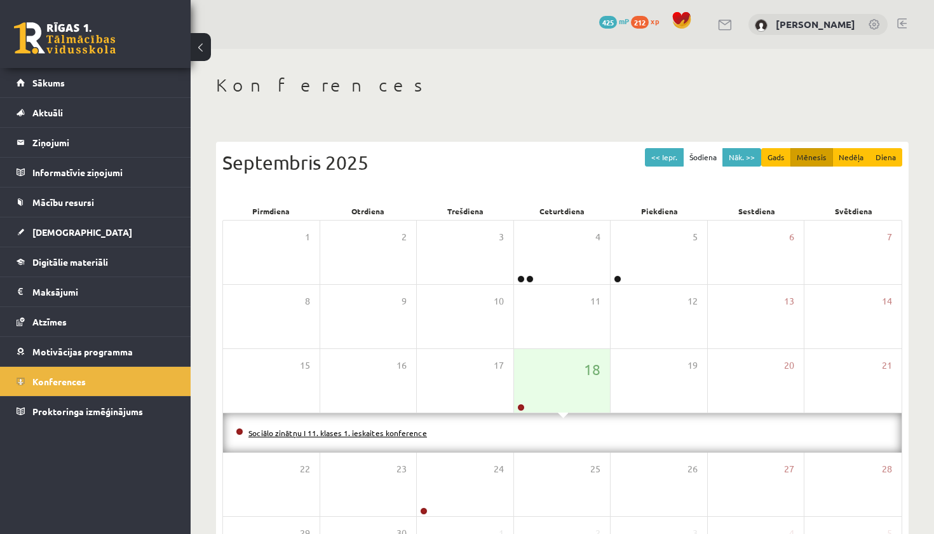
click at [383, 433] on link "Sociālo zinātņu I 11. klases 1. ieskaites konference" at bounding box center [337, 433] width 179 height 10
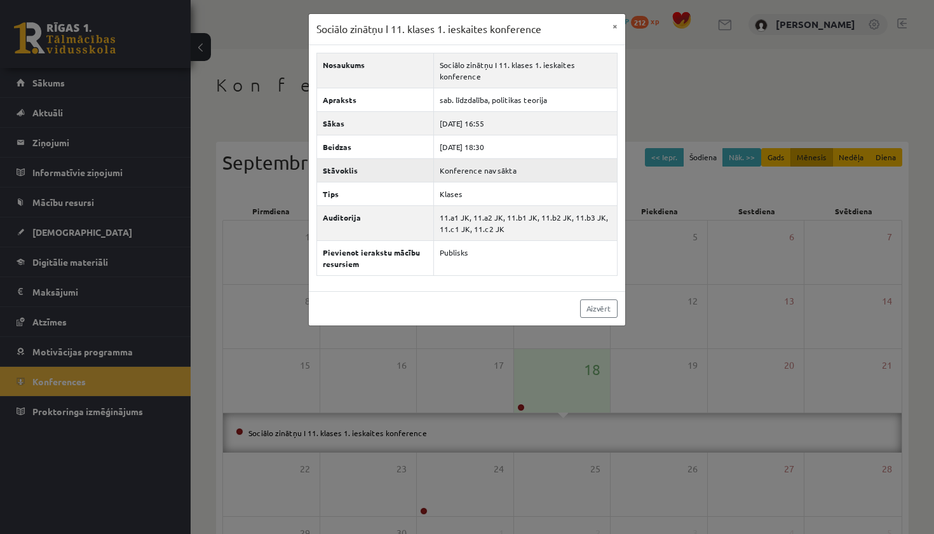
click at [484, 160] on td "Konference nav sākta" at bounding box center [525, 170] width 184 height 24
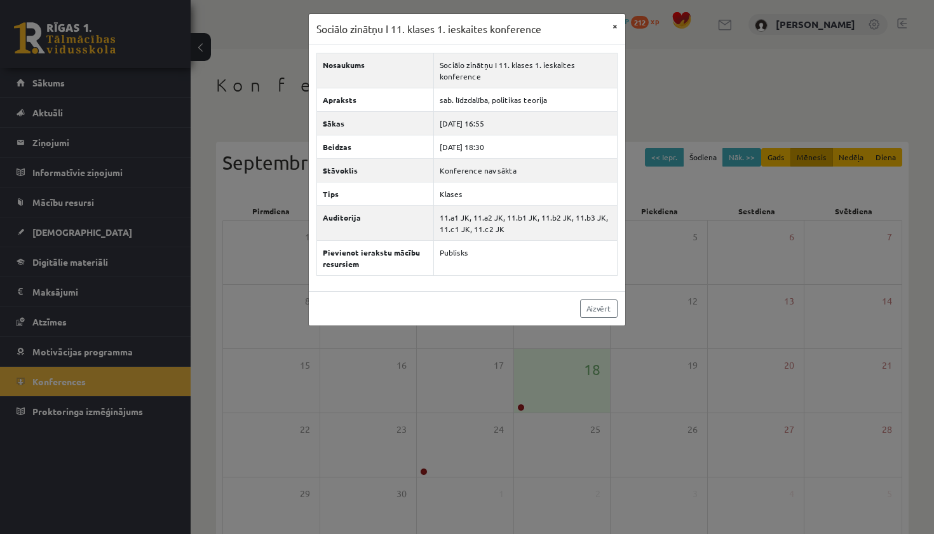
click at [620, 27] on button "×" at bounding box center [615, 26] width 20 height 24
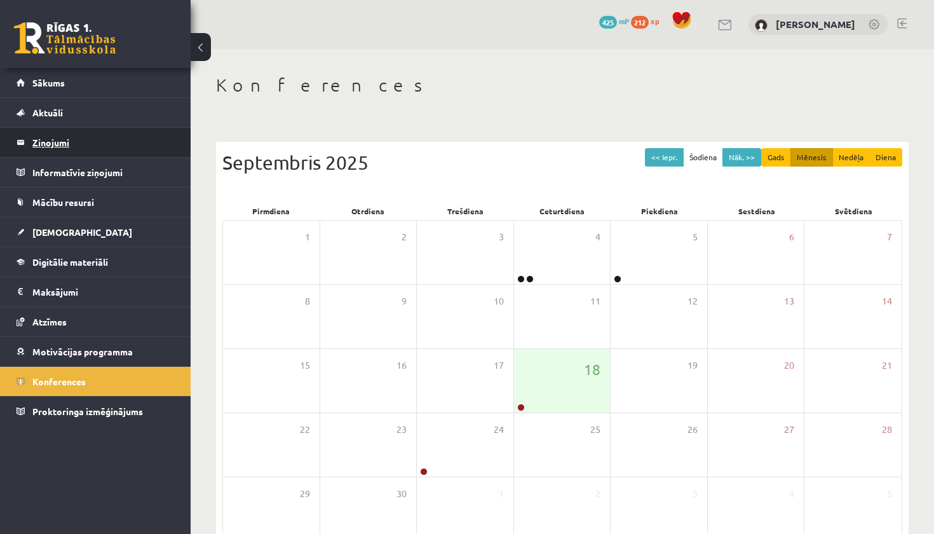
click at [116, 149] on legend "Ziņojumi 0" at bounding box center [103, 142] width 142 height 29
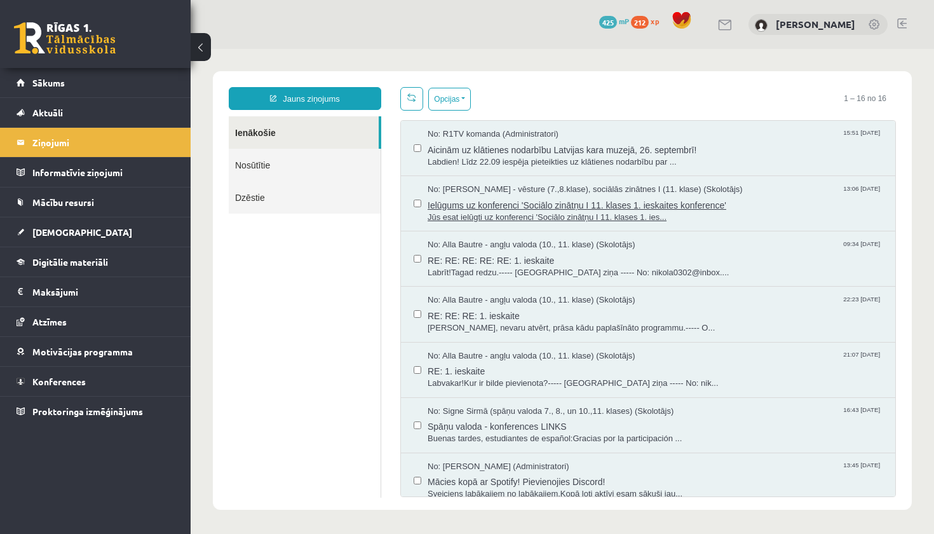
click at [538, 201] on span "Ielūgums uz konferenci 'Sociālo zinātņu I 11. klases 1. ieskaites konference'" at bounding box center [655, 204] width 455 height 16
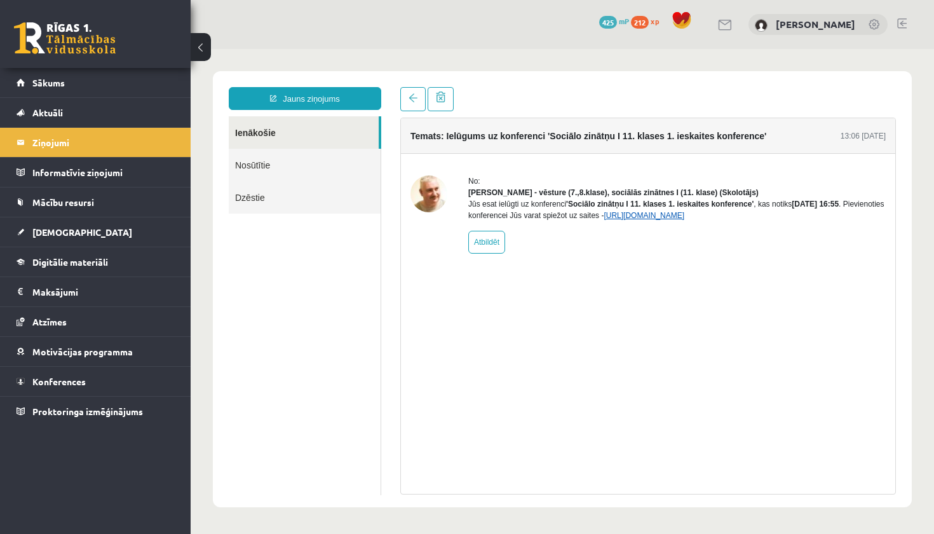
click at [684, 220] on link "https://eskola.r1tv.lv/conferences/4699/join" at bounding box center [644, 215] width 81 height 9
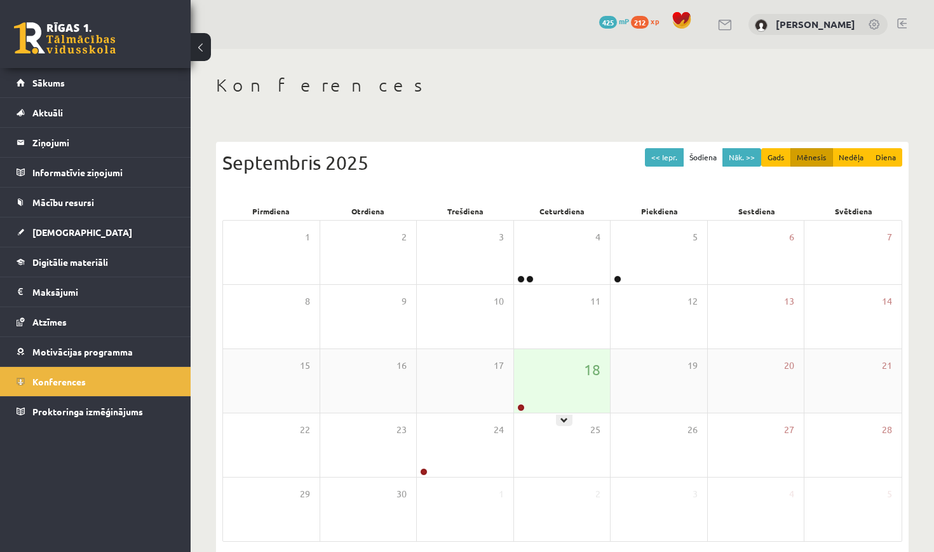
click at [547, 359] on div "18" at bounding box center [562, 381] width 97 height 64
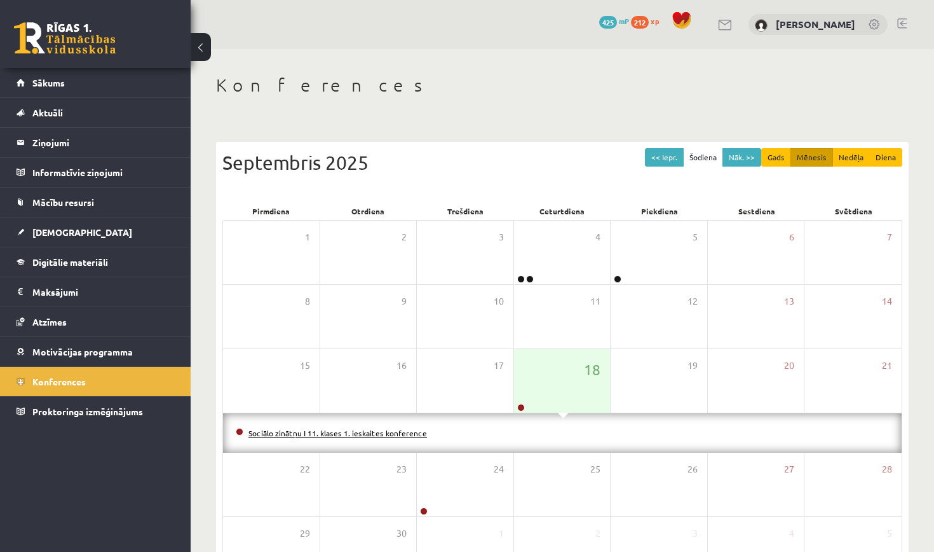
click at [390, 432] on link "Sociālo zinātņu I 11. klases 1. ieskaites konference" at bounding box center [337, 433] width 179 height 10
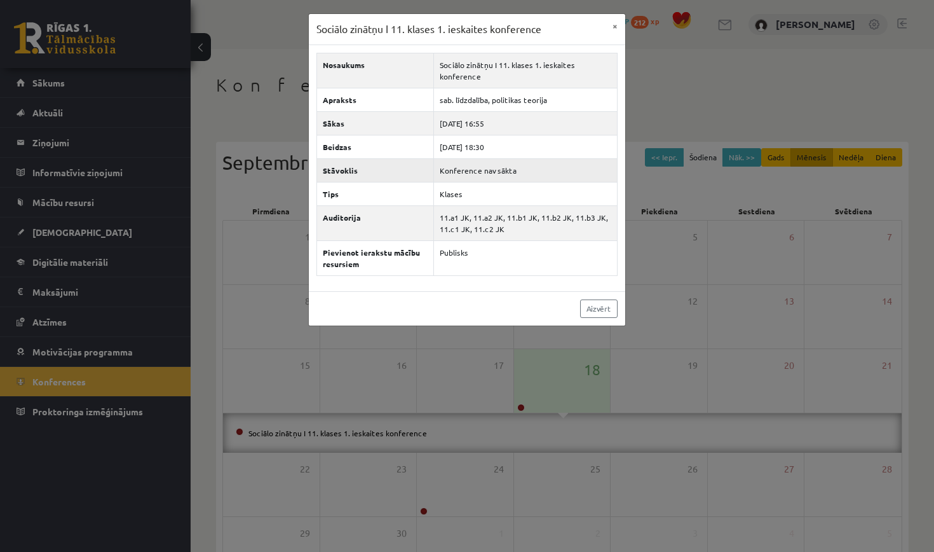
click at [485, 159] on td "Konference nav sākta" at bounding box center [525, 170] width 184 height 24
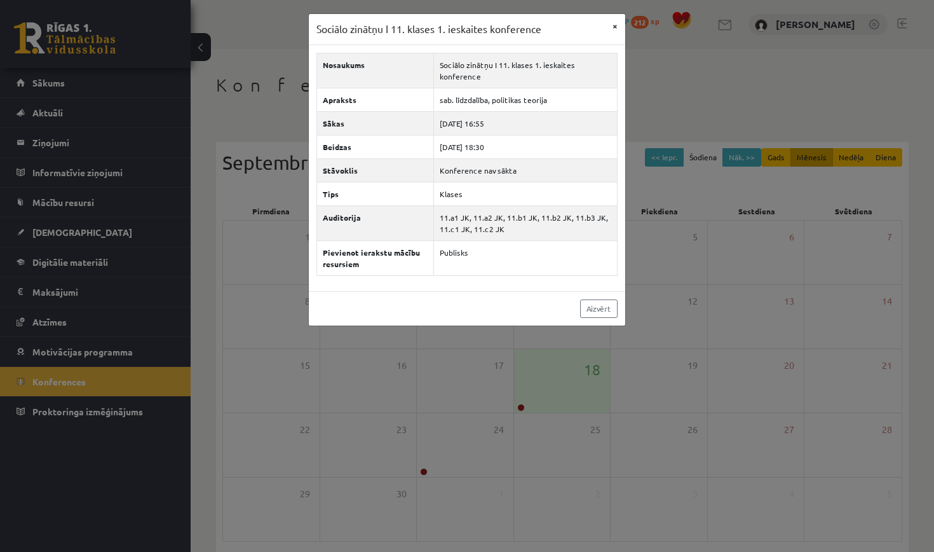
click at [615, 24] on button "×" at bounding box center [615, 26] width 20 height 24
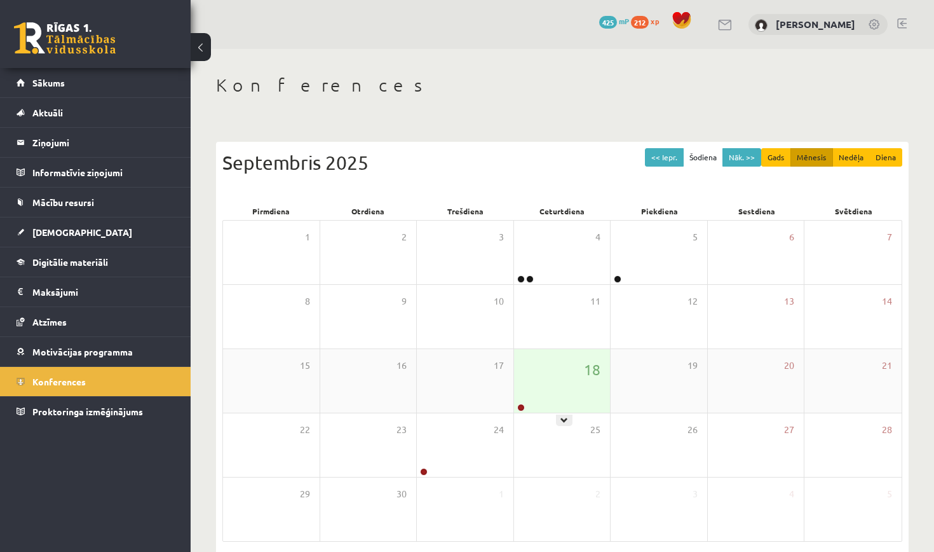
click at [563, 372] on div "18" at bounding box center [562, 381] width 97 height 64
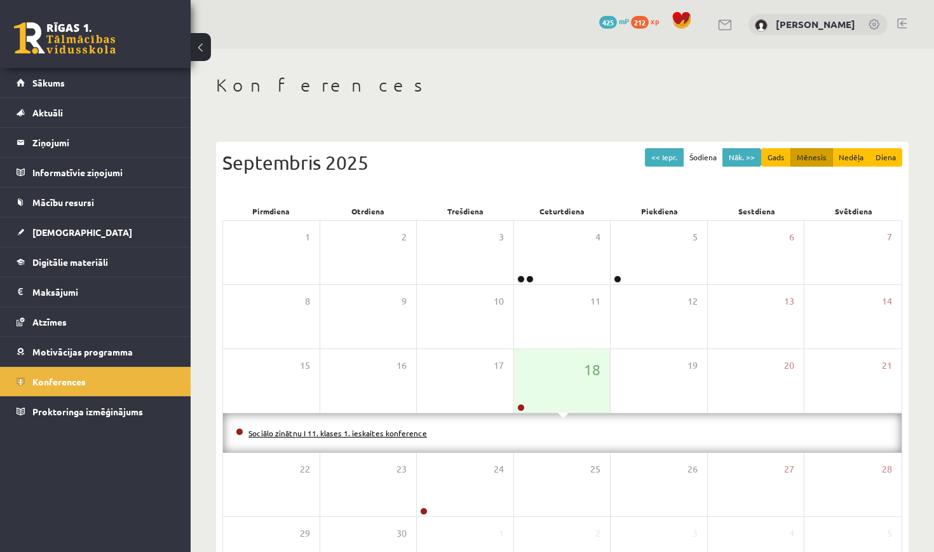
click at [379, 433] on link "Sociālo zinātņu I 11. klases 1. ieskaites konference" at bounding box center [337, 433] width 179 height 10
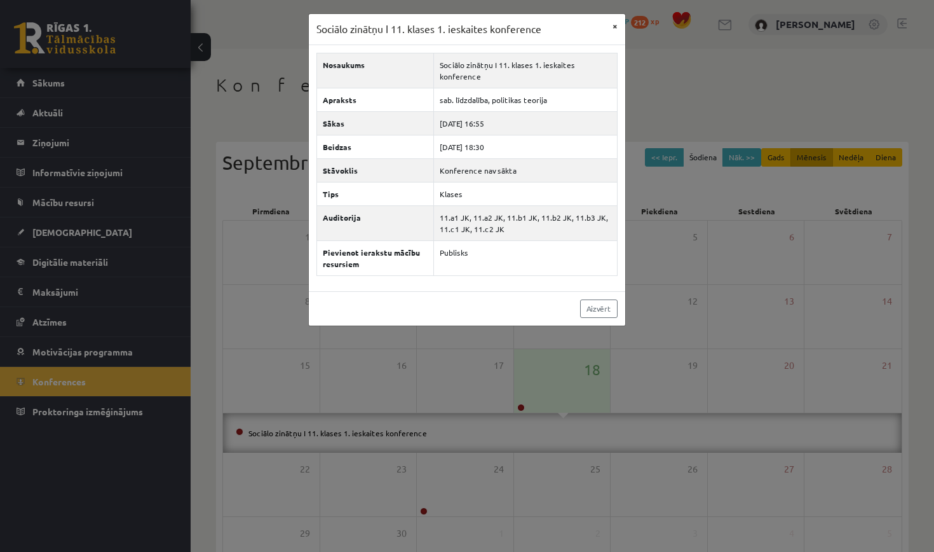
click at [613, 24] on button "×" at bounding box center [615, 26] width 20 height 24
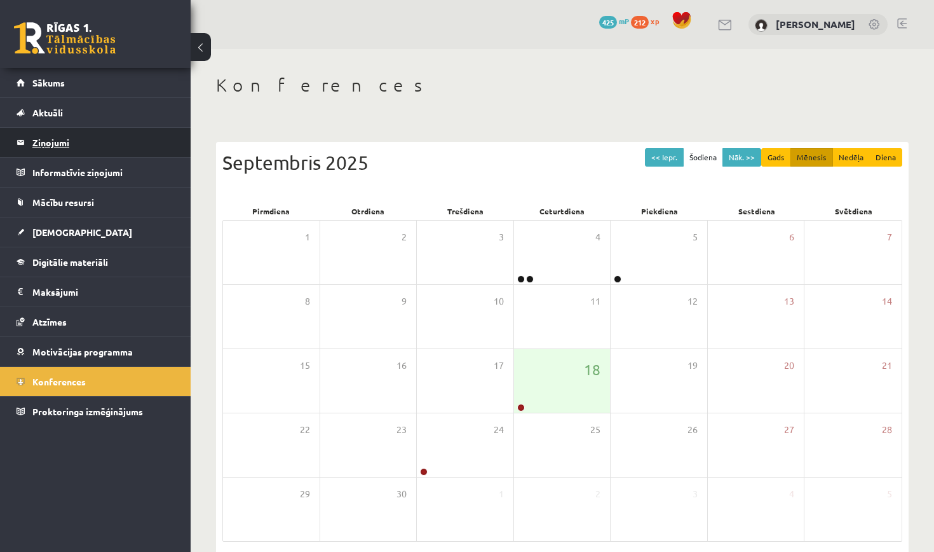
click at [137, 152] on legend "Ziņojumi 0" at bounding box center [103, 142] width 142 height 29
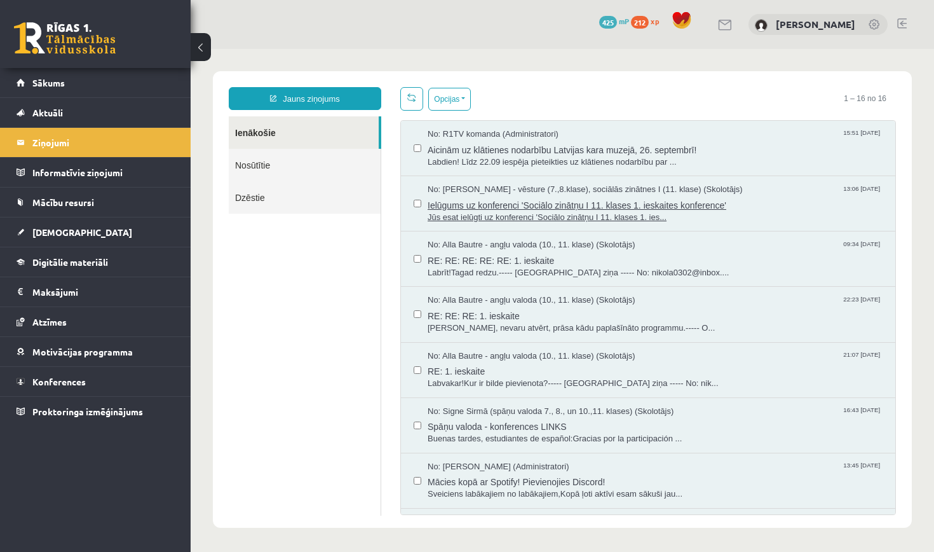
click at [529, 213] on span "Jūs esat ielūgti uz konferenci 'Sociālo zinātņu I 11. klases 1. ies..." at bounding box center [655, 218] width 455 height 12
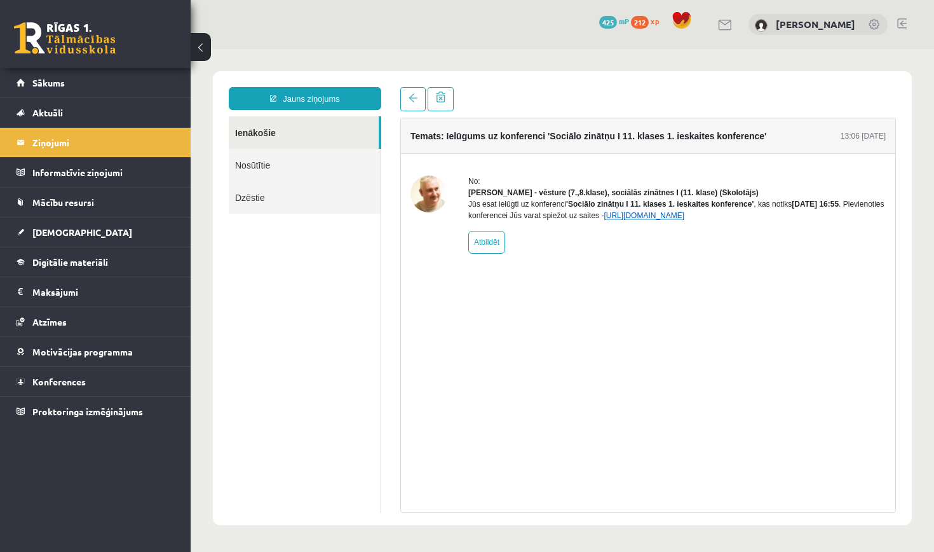
click at [684, 220] on link "[URL][DOMAIN_NAME]" at bounding box center [644, 215] width 81 height 9
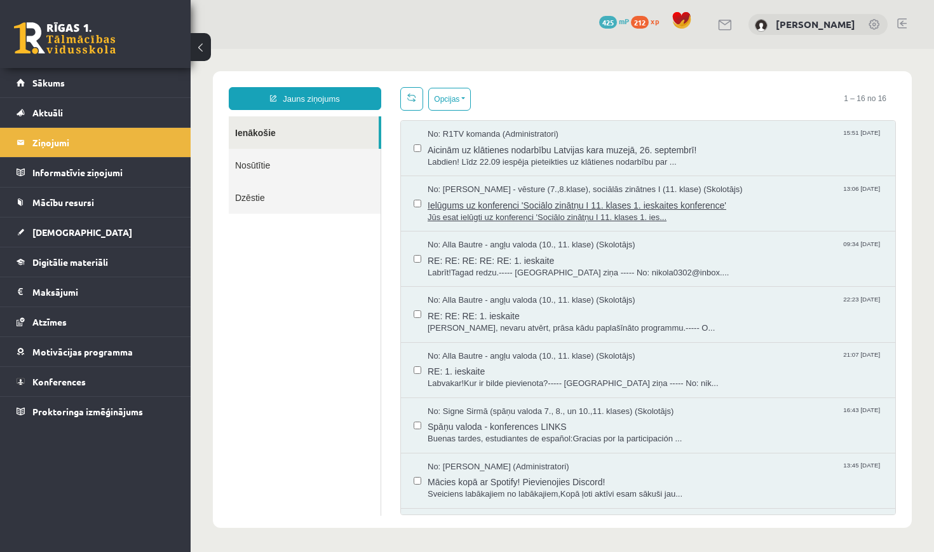
click at [645, 198] on span "Ielūgums uz konferenci 'Sociālo zinātņu I 11. klases 1. ieskaites konference'" at bounding box center [655, 204] width 455 height 16
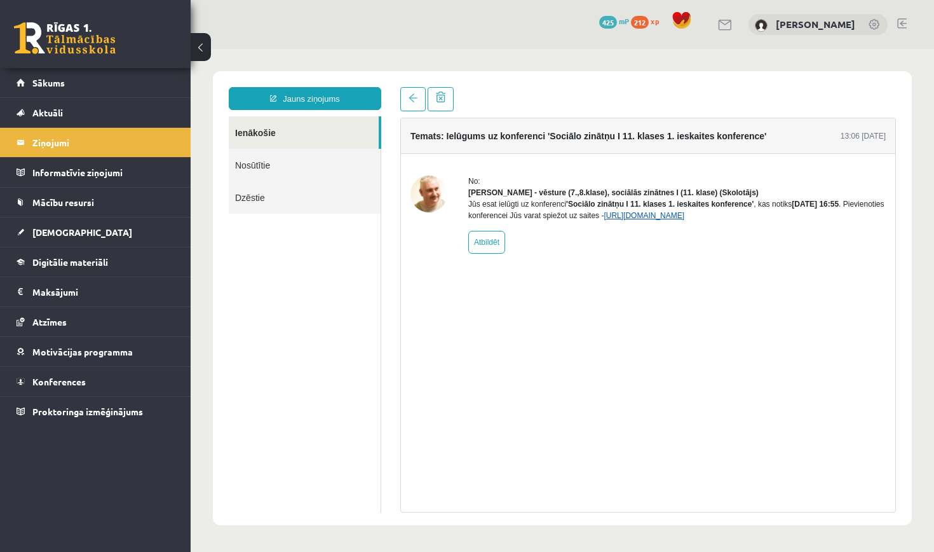
click at [684, 220] on link "[URL][DOMAIN_NAME]" at bounding box center [644, 215] width 81 height 9
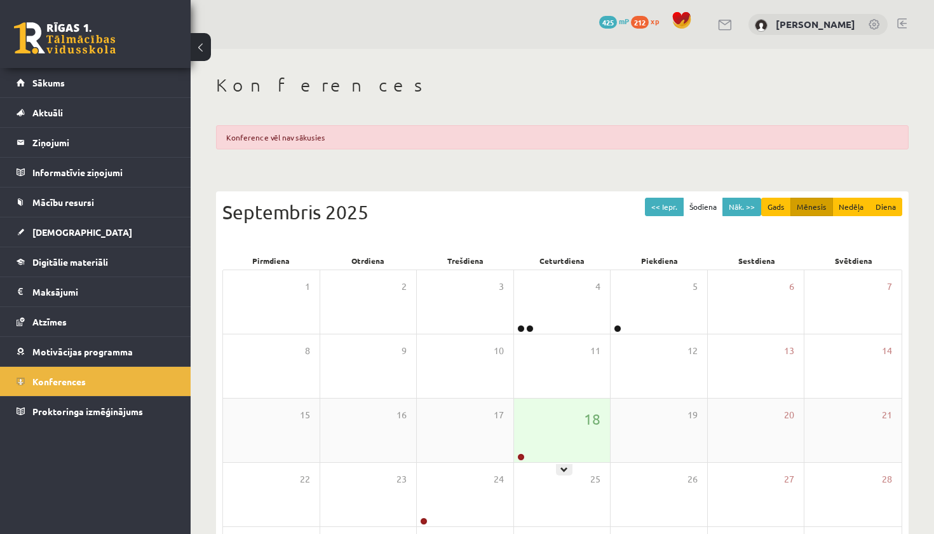
click at [569, 410] on div "18" at bounding box center [562, 430] width 97 height 64
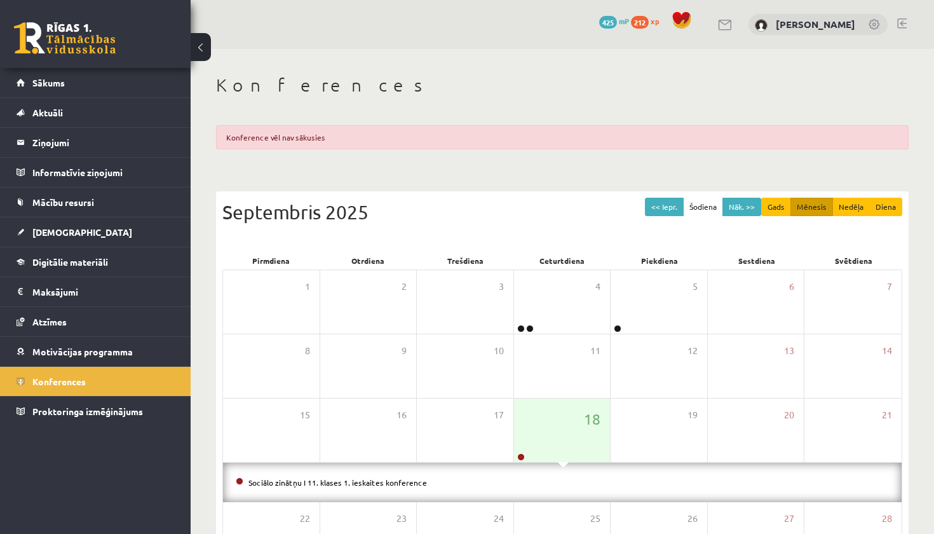
click at [394, 487] on li "Sociālo zinātņu I 11. klases 1. ieskaites konference" at bounding box center [562, 482] width 653 height 14
click at [395, 476] on li "Sociālo zinātņu I 11. klases 1. ieskaites konference" at bounding box center [562, 482] width 653 height 14
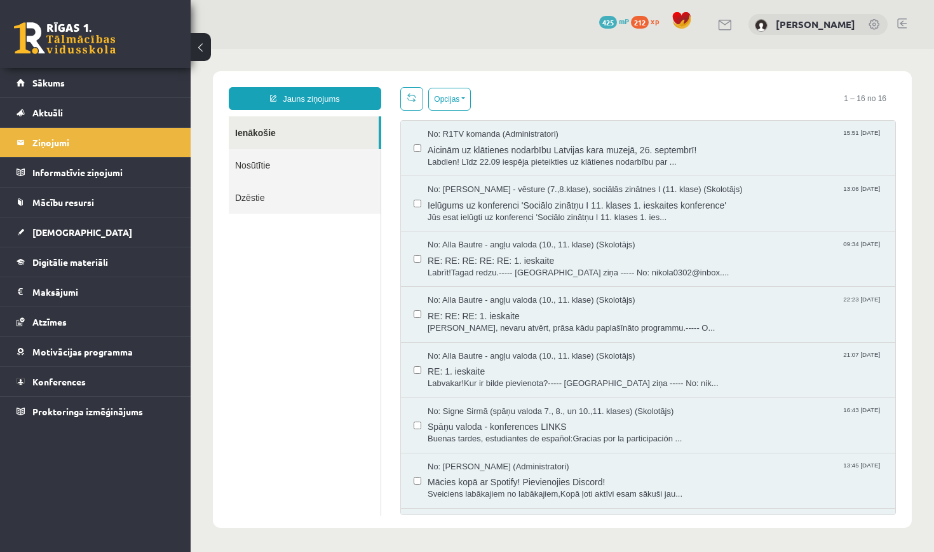
click at [899, 19] on link at bounding box center [902, 23] width 10 height 10
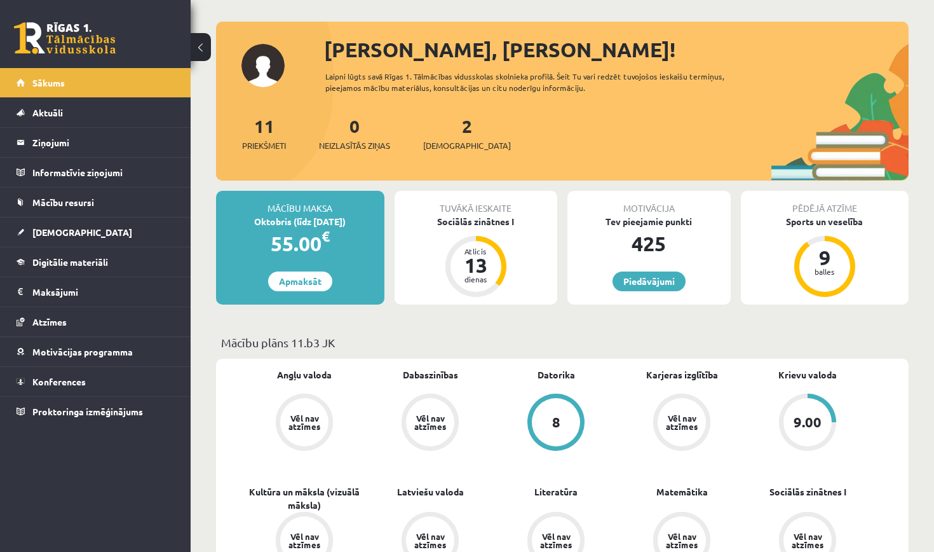
scroll to position [53, 0]
click at [111, 229] on link "[DEMOGRAPHIC_DATA]" at bounding box center [96, 231] width 158 height 29
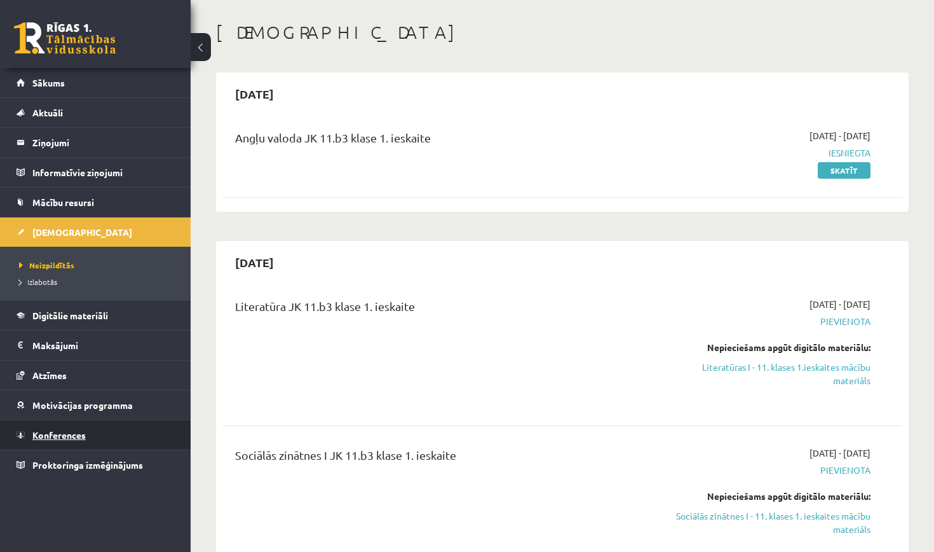
click at [119, 423] on link "Konferences" at bounding box center [96, 434] width 158 height 29
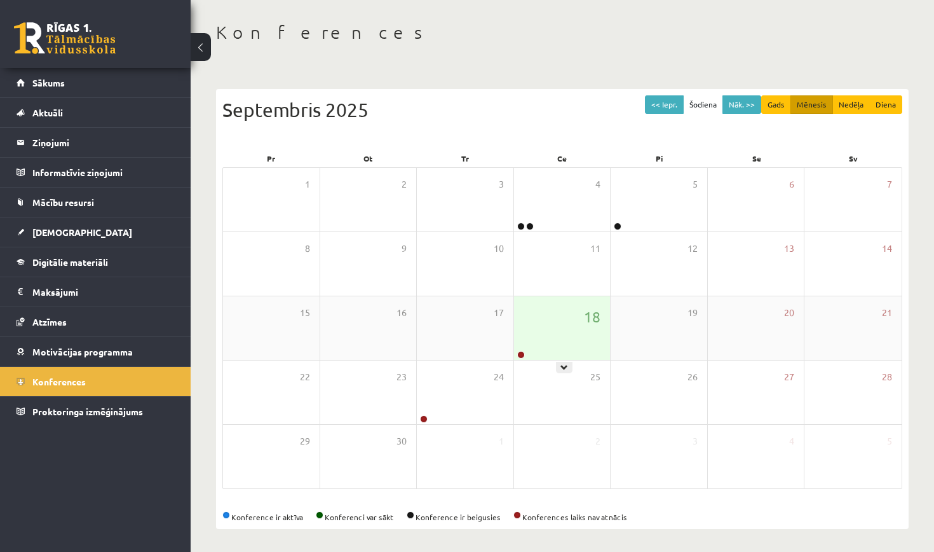
click at [560, 323] on div "18" at bounding box center [562, 328] width 97 height 64
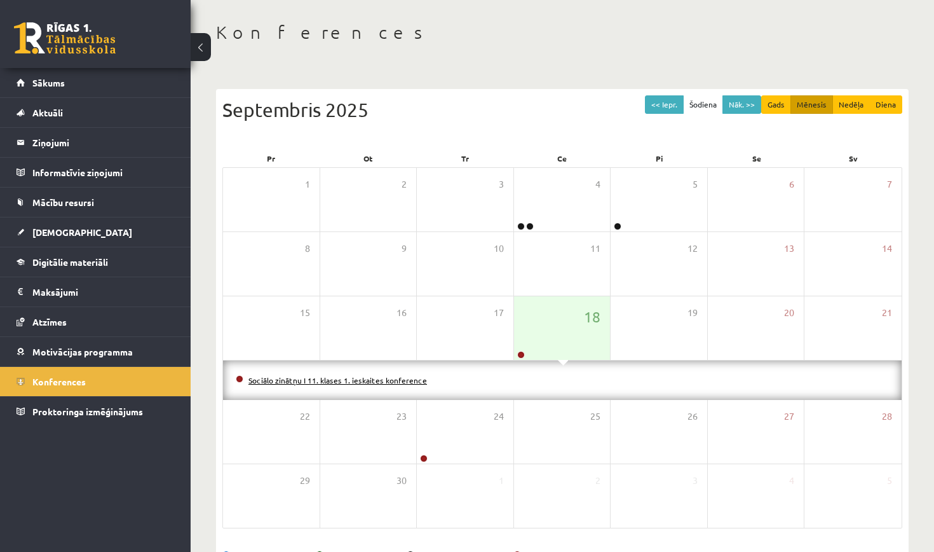
click at [370, 381] on link "Sociālo zinātņu I 11. klases 1. ieskaites konference" at bounding box center [337, 380] width 179 height 10
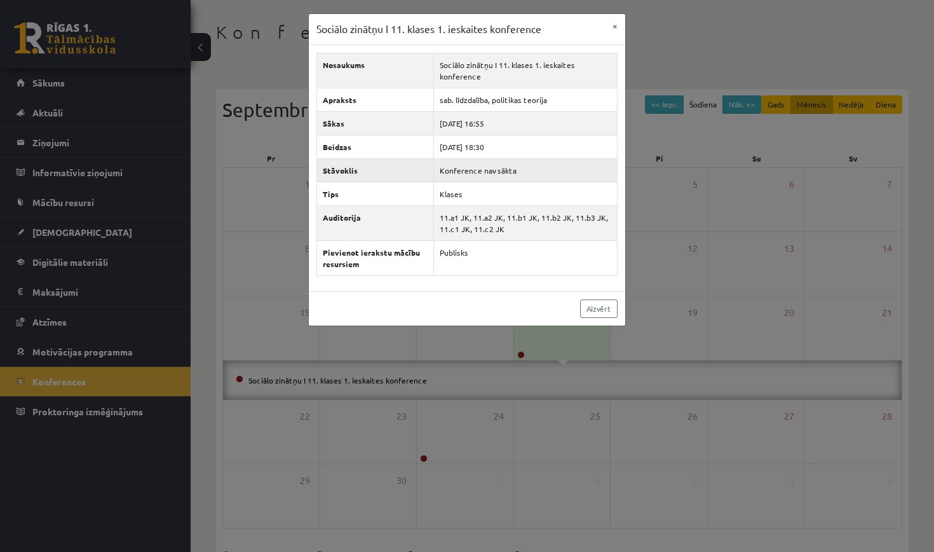
click at [496, 158] on td "Konference nav sākta" at bounding box center [525, 170] width 184 height 24
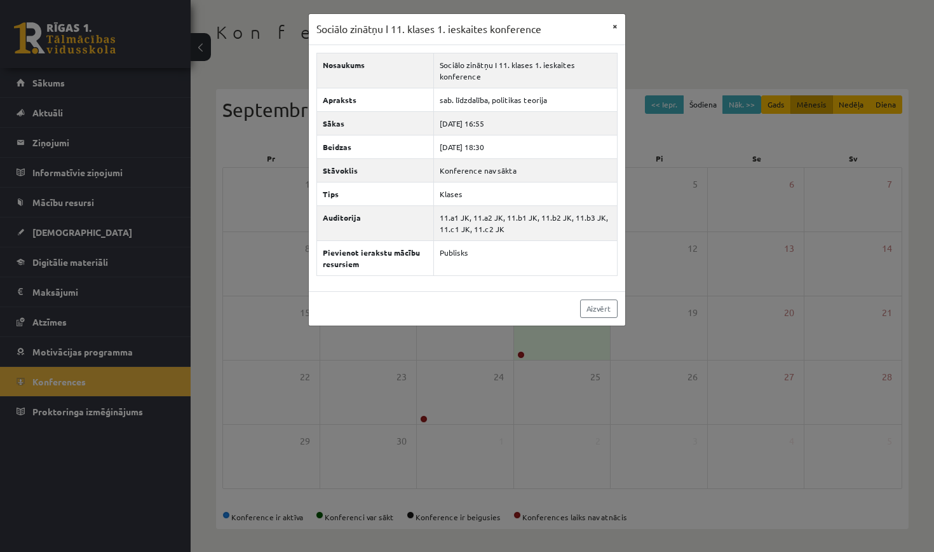
click at [613, 29] on button "×" at bounding box center [615, 26] width 20 height 24
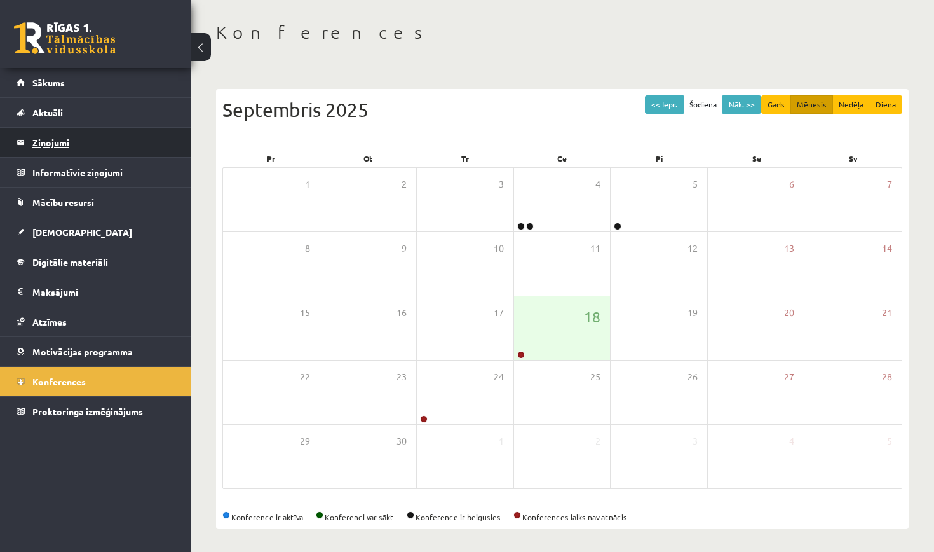
click at [102, 145] on legend "Ziņojumi 0" at bounding box center [103, 142] width 142 height 29
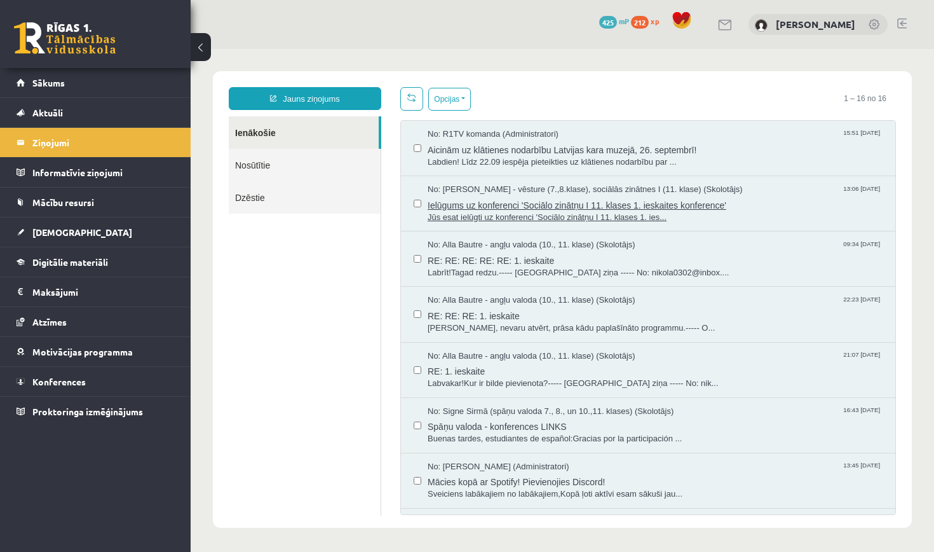
click at [548, 209] on span "Ielūgums uz konferenci 'Sociālo zinātņu I 11. klases 1. ieskaites konference'" at bounding box center [655, 204] width 455 height 16
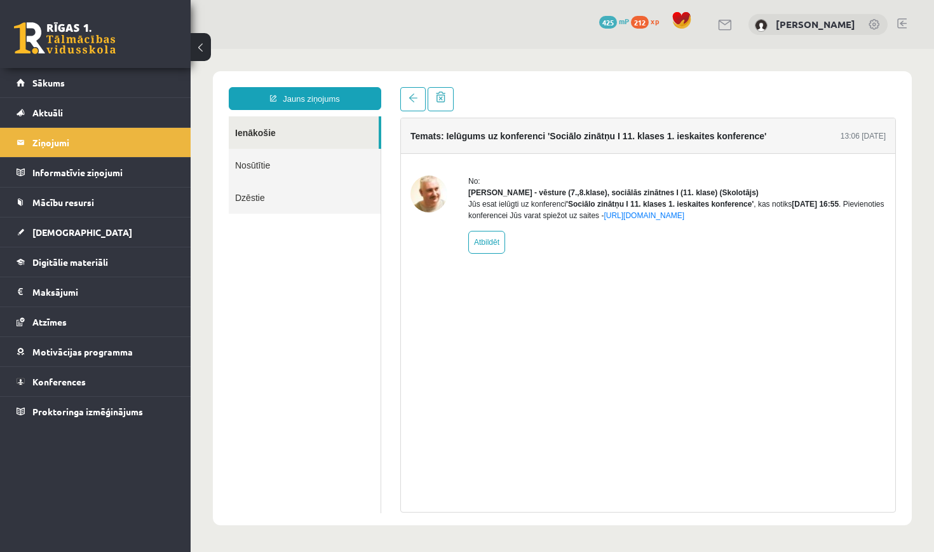
click at [749, 221] on div "Jūs esat ielūgti uz konferenci 'Sociālo zinātņu I 11. klases 1. ieskaites konfe…" at bounding box center [676, 209] width 417 height 23
click at [684, 220] on link "[URL][DOMAIN_NAME]" at bounding box center [644, 215] width 81 height 9
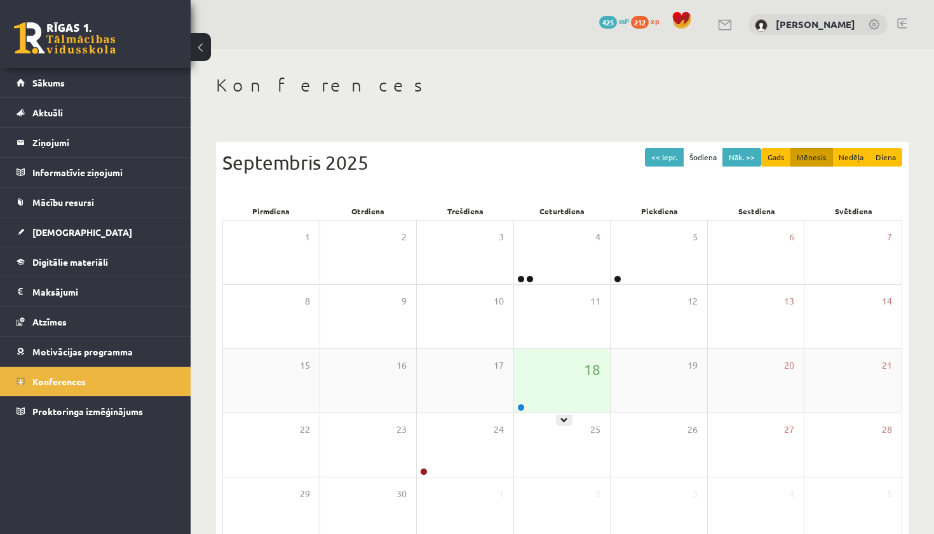
click at [559, 368] on div "18" at bounding box center [562, 381] width 97 height 64
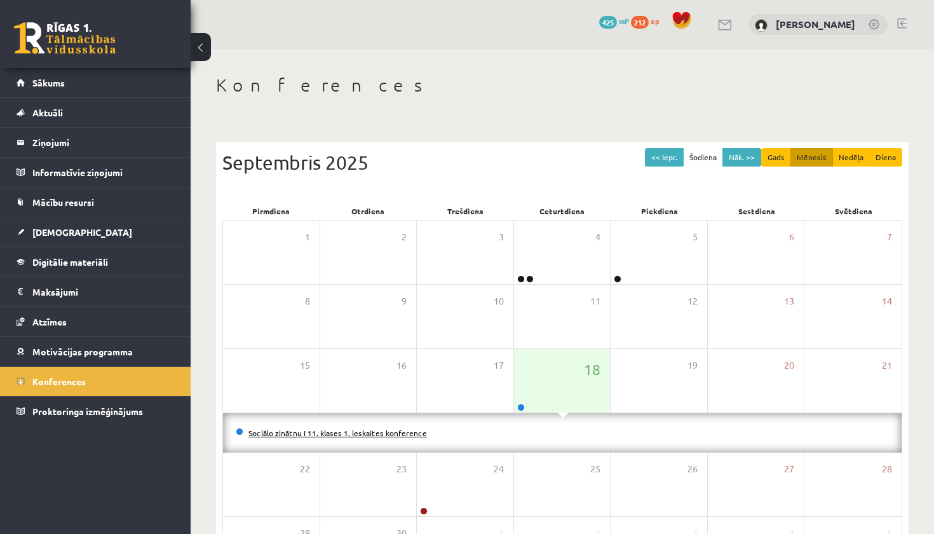
click at [361, 429] on link "Sociālo zinātņu I 11. klases 1. ieskaites konference" at bounding box center [337, 433] width 179 height 10
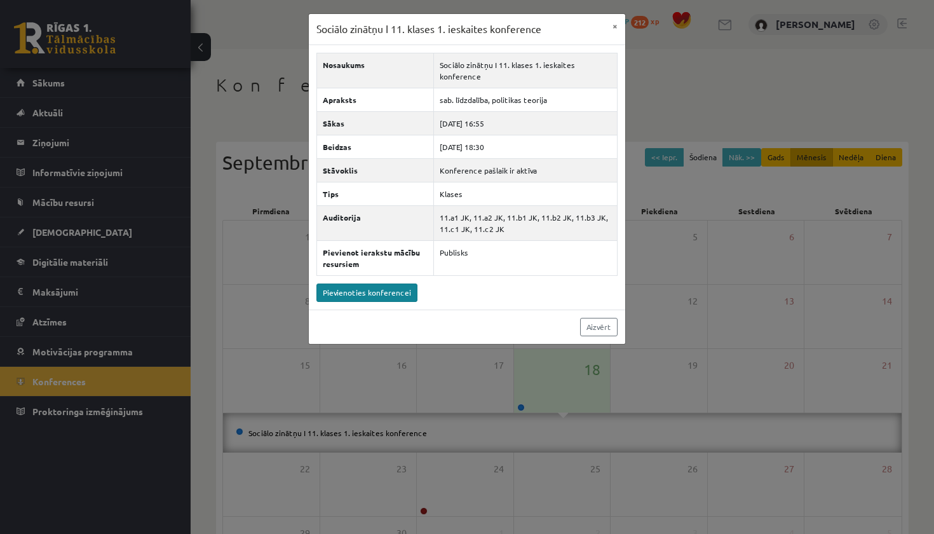
click at [397, 283] on link "Pievienoties konferencei" at bounding box center [366, 292] width 101 height 18
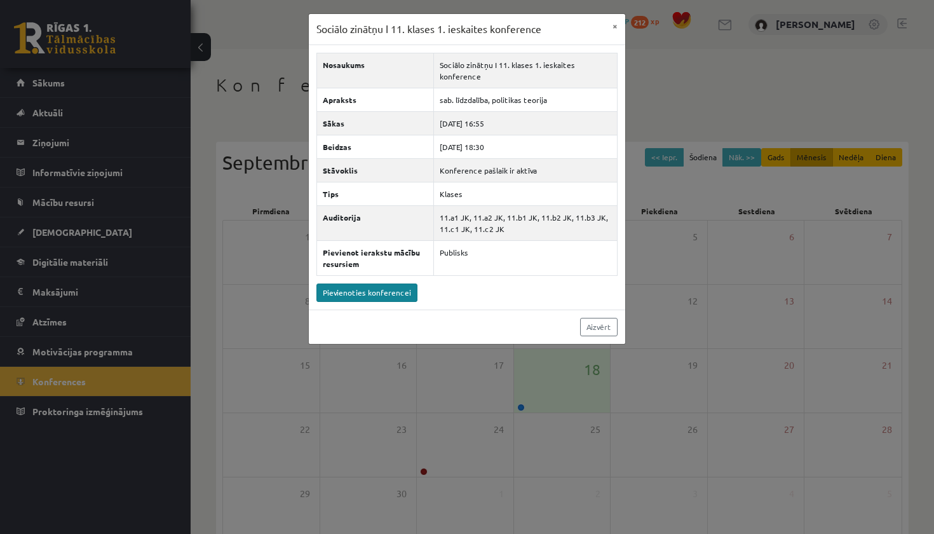
click at [380, 285] on link "Pievienoties konferencei" at bounding box center [366, 292] width 101 height 18
click at [599, 320] on link "Aizvērt" at bounding box center [598, 327] width 37 height 18
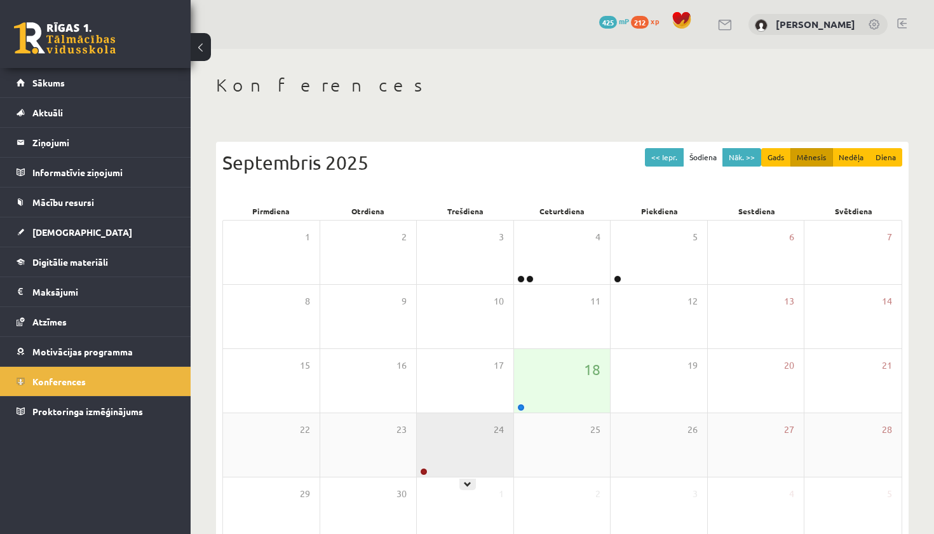
click at [438, 422] on div "24" at bounding box center [465, 445] width 97 height 64
